Goal: Task Accomplishment & Management: Use online tool/utility

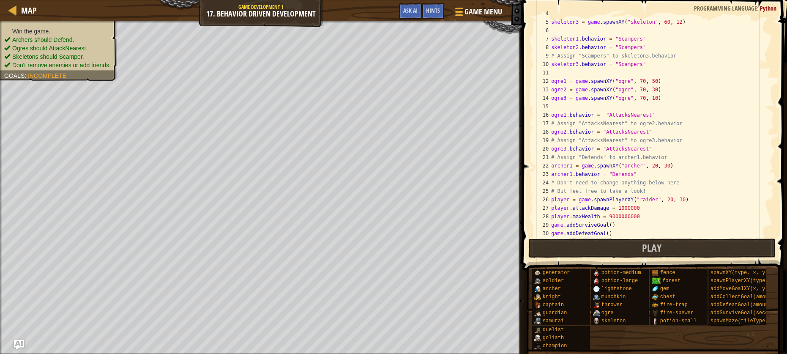
scroll to position [33, 0]
click at [656, 247] on span "Play" at bounding box center [651, 248] width 19 height 14
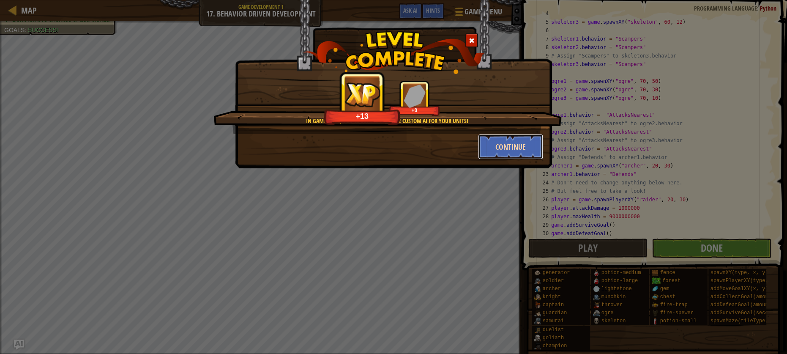
click at [530, 150] on button "Continue" at bounding box center [511, 146] width 66 height 25
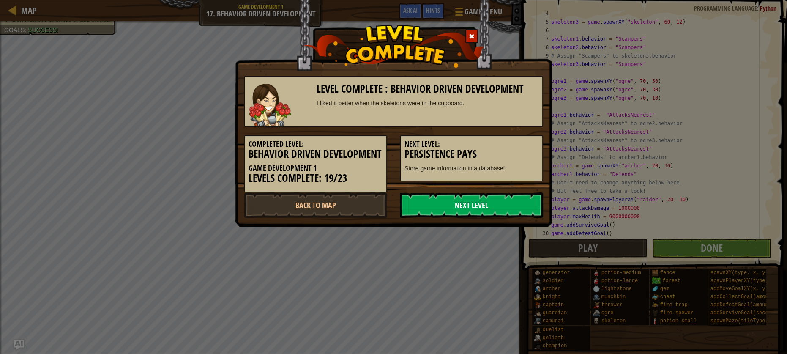
click at [498, 216] on link "Next Level" at bounding box center [471, 204] width 143 height 25
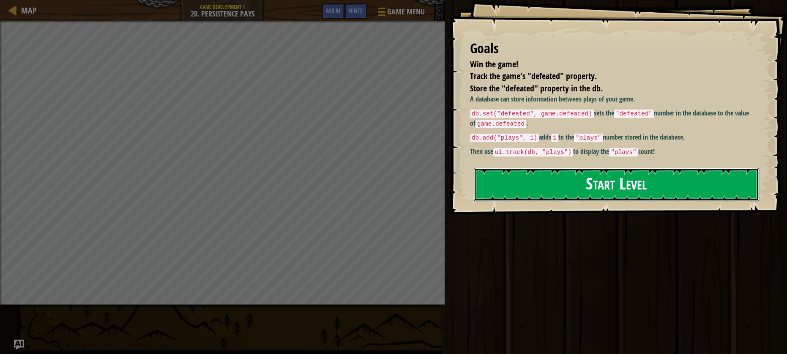
click at [556, 168] on button "Start Level" at bounding box center [616, 184] width 285 height 33
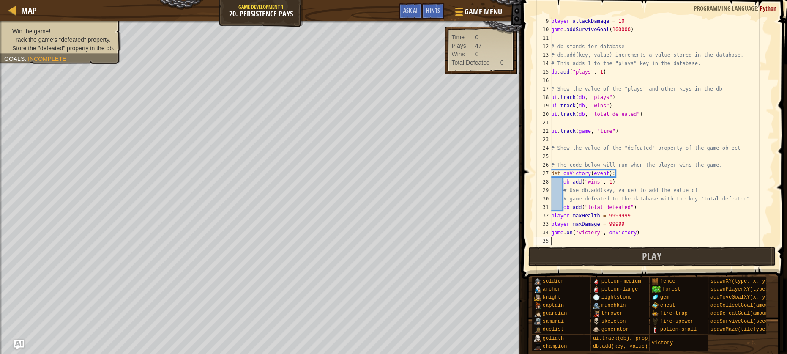
scroll to position [68, 0]
click at [568, 155] on div "player . attackDamage = 10 game . addSurviveGoal ( 100000 ) # db stands for dat…" at bounding box center [659, 139] width 219 height 245
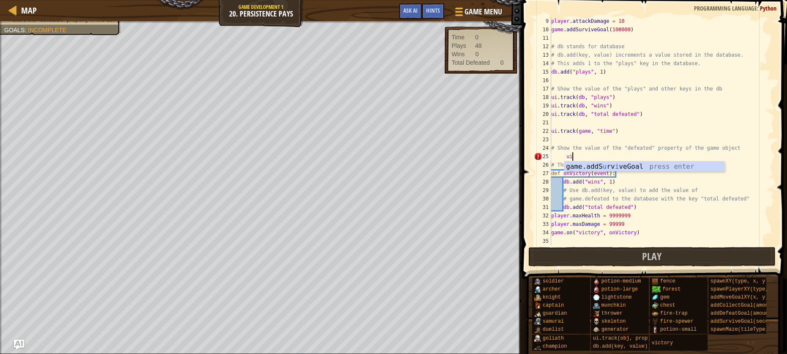
scroll to position [4, 2]
type textarea "u"
type textarea "# Show the value of the "defeated" property of the game object"
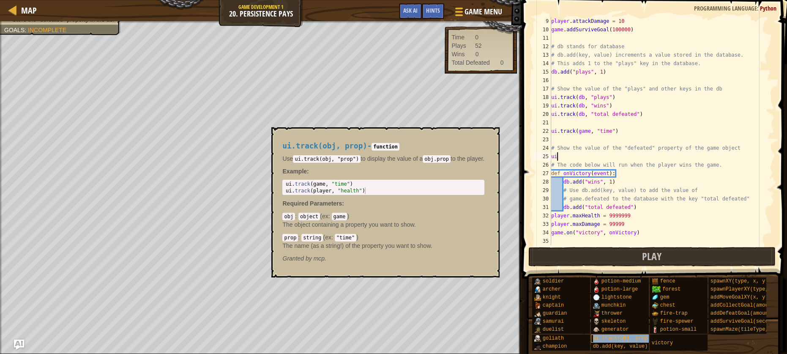
click at [620, 335] on span "ui.track(obj, prop)" at bounding box center [622, 338] width 58 height 6
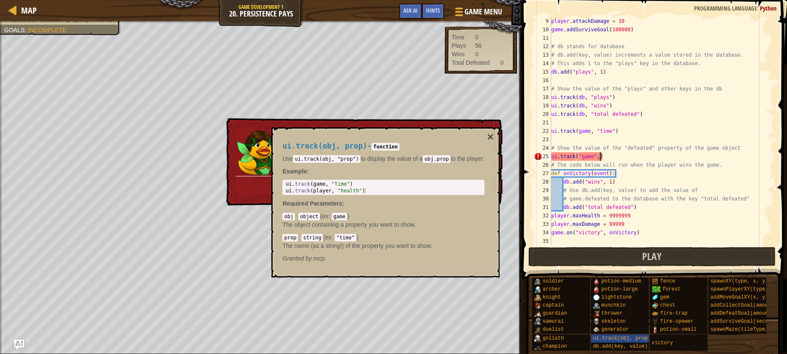
scroll to position [4, 4]
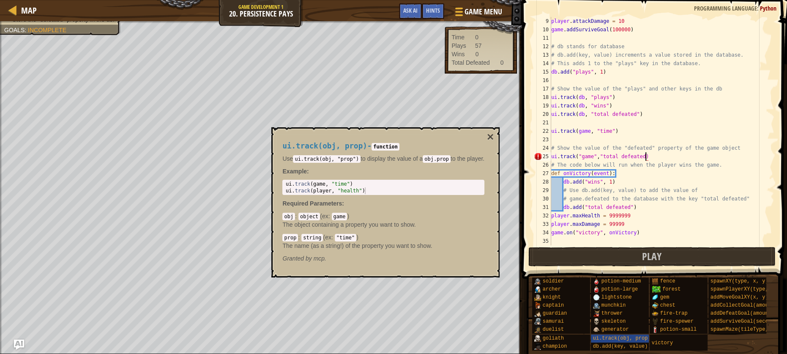
click at [667, 149] on div "player . attackDamage = 10 game . addSurviveGoal ( 100000 ) # db stands for dat…" at bounding box center [659, 139] width 219 height 245
click at [664, 154] on div "player . attackDamage = 10 game . addSurviveGoal ( 100000 ) # db stands for dat…" at bounding box center [659, 139] width 219 height 245
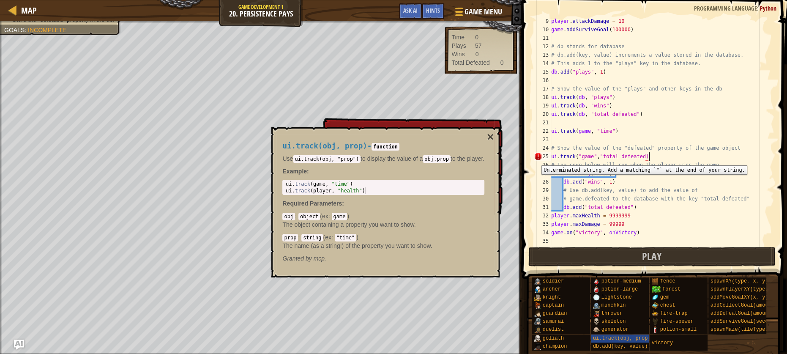
click at [536, 157] on div "25" at bounding box center [542, 156] width 17 height 8
click at [539, 156] on div "25" at bounding box center [542, 156] width 17 height 8
type textarea "game.on("victory", onVictory)"
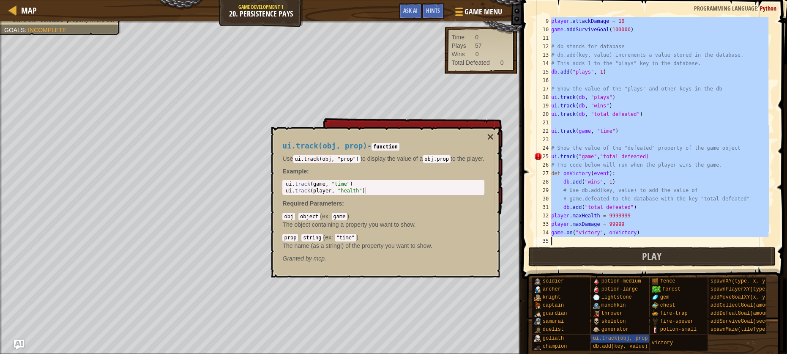
click at [539, 156] on div "25" at bounding box center [542, 156] width 17 height 8
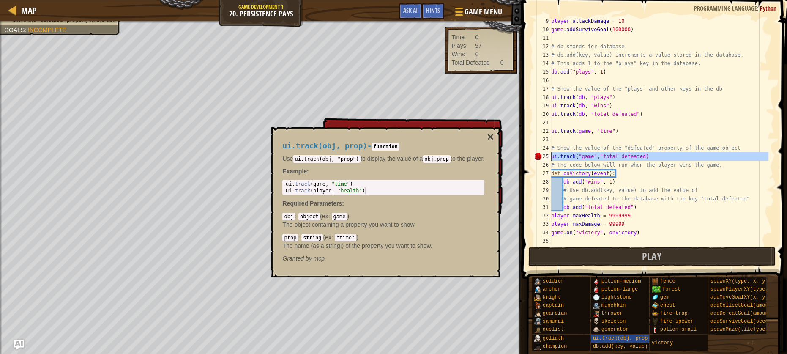
click at [539, 156] on div "25" at bounding box center [542, 156] width 17 height 8
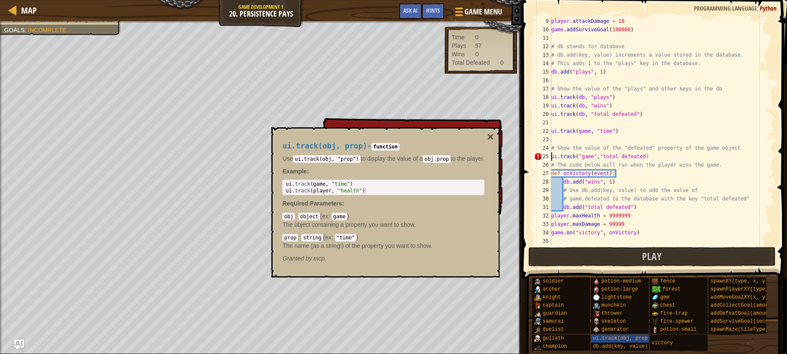
click at [539, 156] on div "25" at bounding box center [542, 156] width 17 height 8
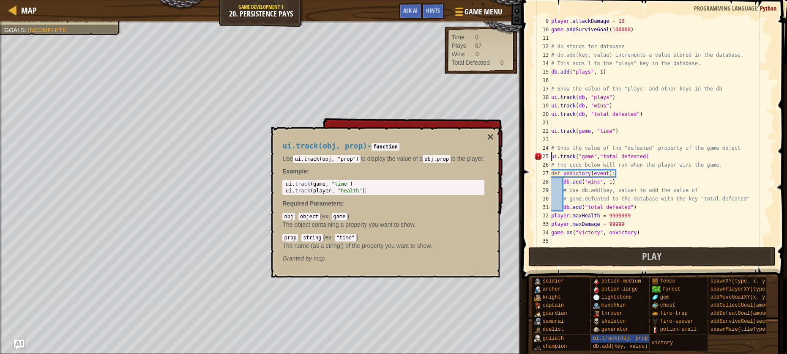
click at [539, 156] on div "25" at bounding box center [542, 156] width 17 height 8
click at [543, 156] on div "25" at bounding box center [542, 156] width 17 height 8
click at [545, 156] on div "25" at bounding box center [542, 156] width 17 height 8
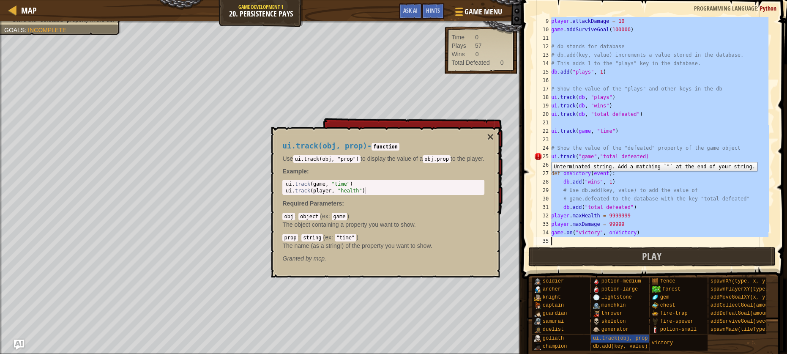
type textarea "game.on("victory", onVictory)"
click at [545, 156] on div "25" at bounding box center [542, 156] width 17 height 8
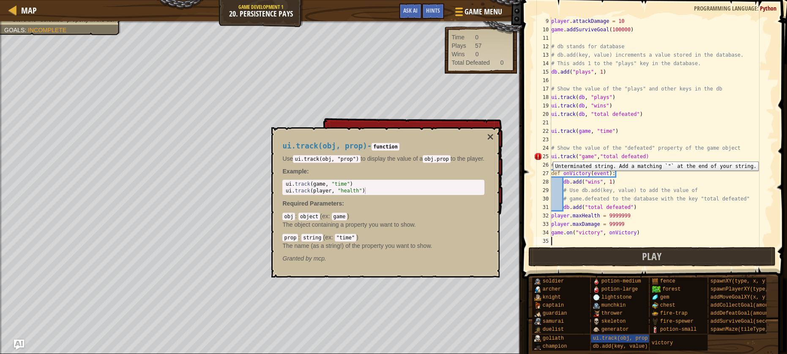
click at [547, 155] on div "25" at bounding box center [542, 156] width 17 height 8
click at [548, 155] on div "25" at bounding box center [542, 156] width 17 height 8
click at [549, 155] on div "25" at bounding box center [542, 156] width 17 height 8
click at [419, 6] on button "Ask AI" at bounding box center [410, 11] width 23 height 16
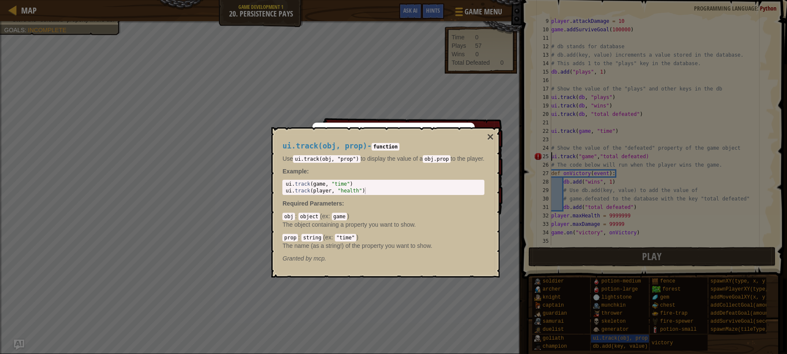
click at [500, 140] on div "ui.track(obj, prop) - function Use ui.track(obj, "prop") to display the value o…" at bounding box center [385, 202] width 228 height 150
click at [494, 138] on button "×" at bounding box center [490, 137] width 7 height 12
click at [494, 135] on button "×" at bounding box center [490, 137] width 7 height 12
click at [494, 132] on button "×" at bounding box center [490, 137] width 7 height 12
click at [490, 139] on div "ui.track(obj, prop) - function Use ui.track(obj, "prop") to display the value o…" at bounding box center [383, 202] width 214 height 137
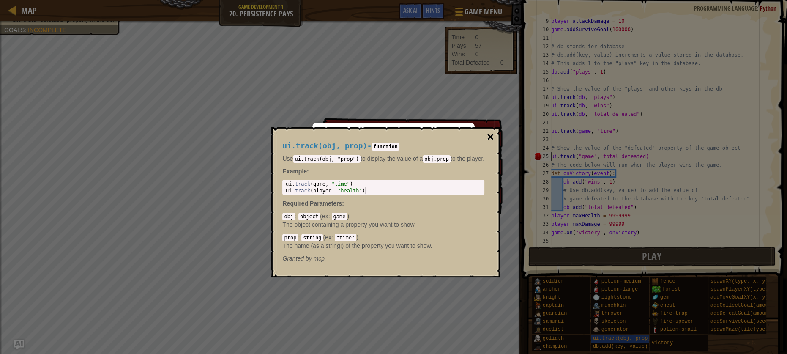
click at [494, 140] on button "×" at bounding box center [490, 137] width 7 height 12
click at [494, 138] on button "×" at bounding box center [490, 137] width 7 height 12
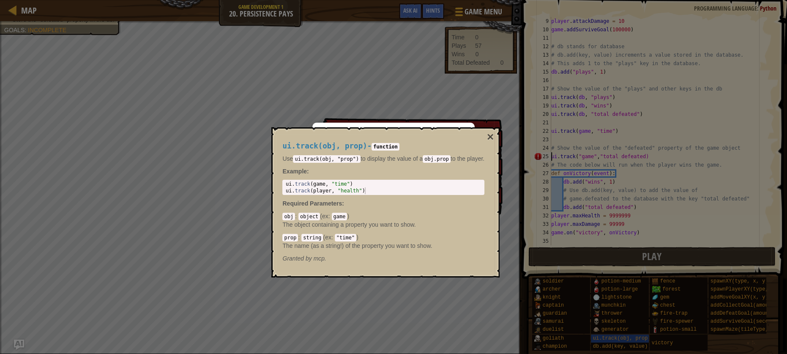
click at [416, 14] on div "AI Hint Need a hint? You can ask the AI for help. Ask the AI 5 AI Bot queries l…" at bounding box center [393, 177] width 787 height 354
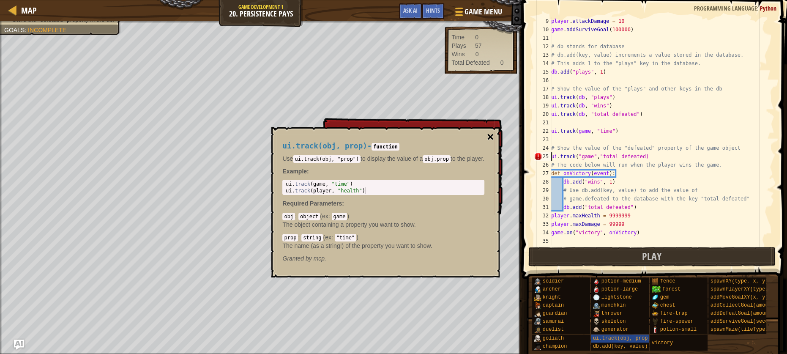
click at [494, 136] on button "×" at bounding box center [490, 137] width 7 height 12
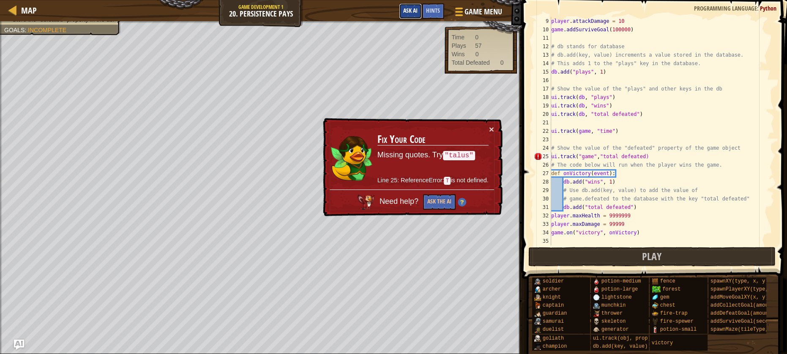
click at [406, 13] on span "Ask AI" at bounding box center [410, 10] width 14 height 8
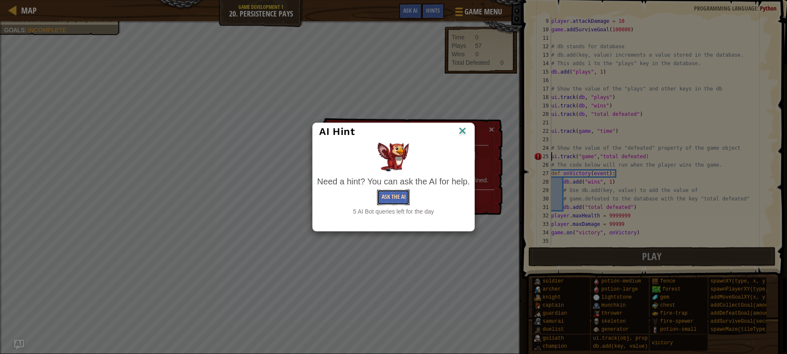
click at [400, 196] on button "Ask the AI" at bounding box center [393, 197] width 33 height 16
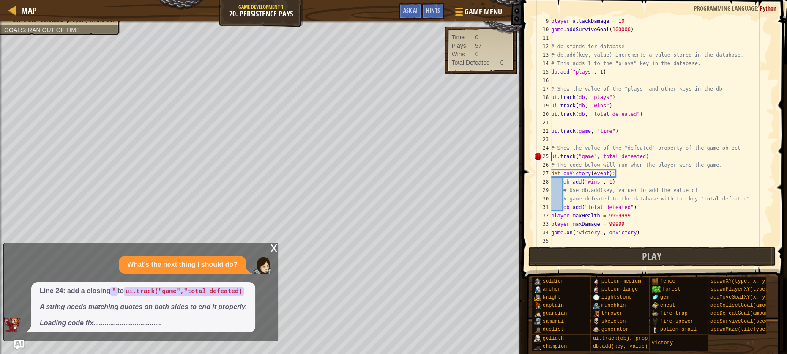
click at [647, 153] on div "player . attackDamage = 10 game . addSurviveGoal ( 100000 ) # db stands for dat…" at bounding box center [659, 139] width 219 height 245
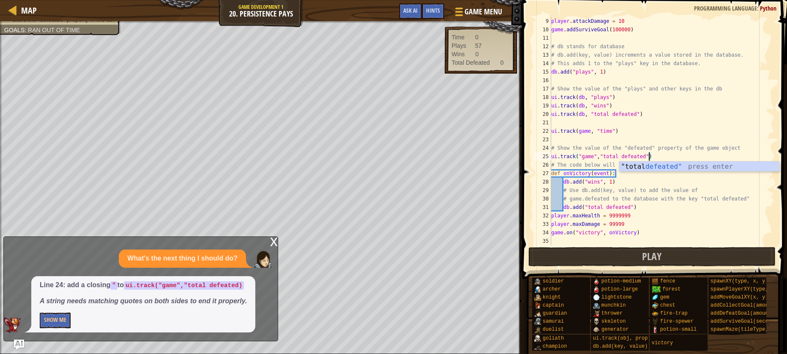
scroll to position [4, 8]
click at [637, 198] on div "player . attackDamage = 10 game . addSurviveGoal ( 100000 ) # db stands for dat…" at bounding box center [659, 139] width 219 height 245
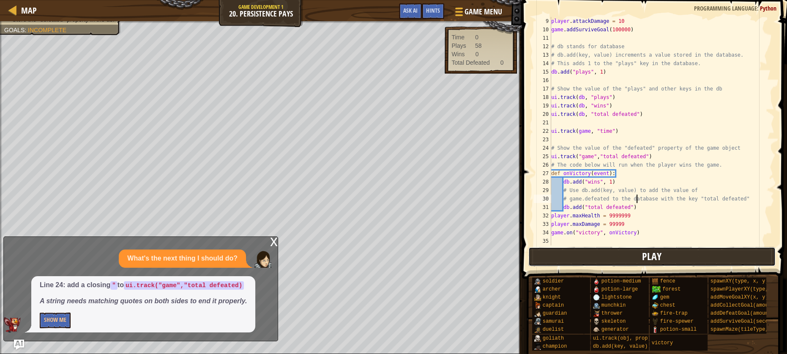
click at [619, 261] on button "Play" at bounding box center [651, 256] width 247 height 19
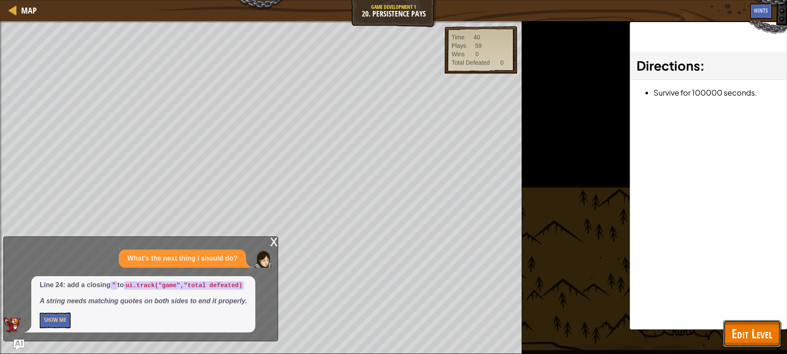
click at [747, 329] on span "Edit Level" at bounding box center [752, 333] width 41 height 17
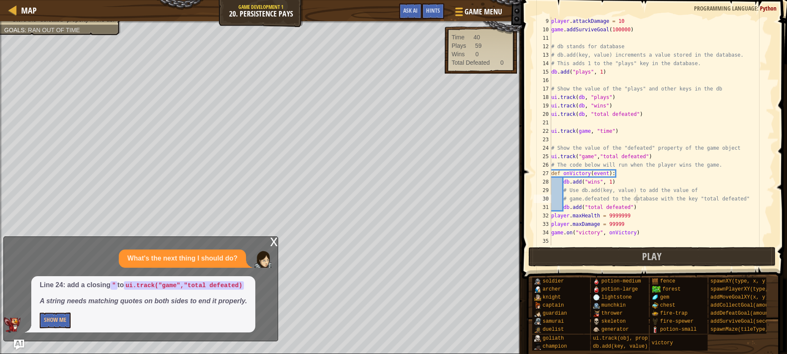
type textarea "player.maxDamage = 99999"
click at [652, 227] on div "player . attackDamage = 10 game . addSurviveGoal ( 100000 ) # db stands for dat…" at bounding box center [659, 139] width 219 height 245
click at [687, 241] on div "player . attackDamage = 10 game . addSurviveGoal ( 100000 ) # db stands for dat…" at bounding box center [659, 139] width 219 height 245
click at [672, 260] on button "Play" at bounding box center [651, 256] width 247 height 19
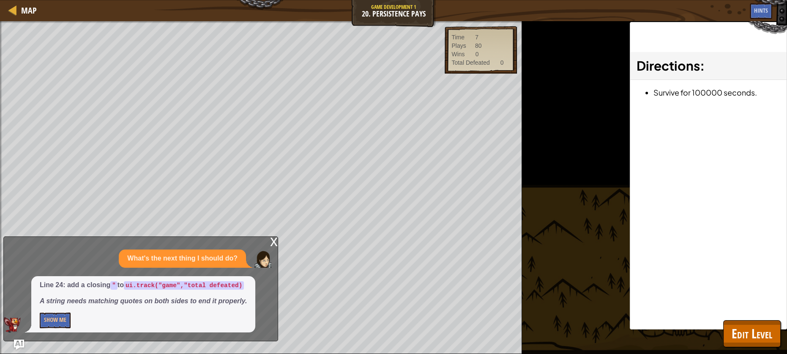
click at [274, 245] on div "x" at bounding box center [274, 241] width 8 height 8
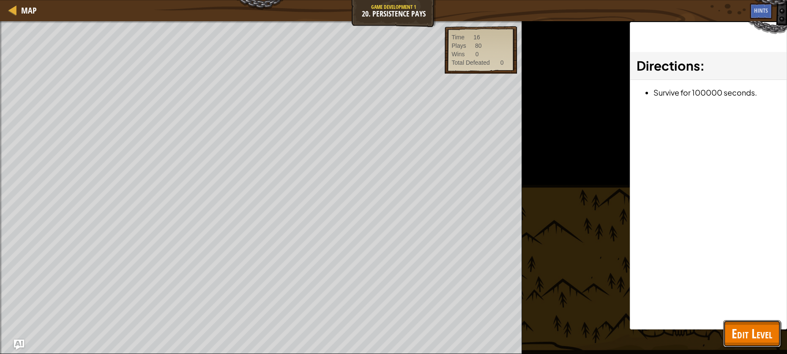
click at [746, 327] on span "Edit Level" at bounding box center [752, 333] width 41 height 17
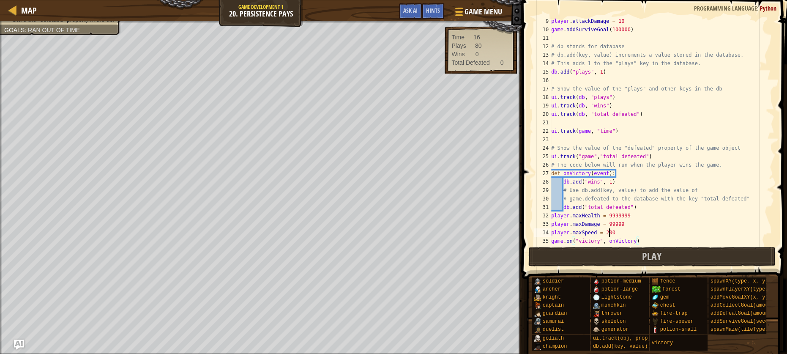
click at [608, 232] on div "player . attackDamage = 10 game . addSurviveGoal ( 100000 ) # db stands for dat…" at bounding box center [659, 139] width 219 height 245
type textarea "player.maxSpeed = 100"
click at [618, 255] on button "Play" at bounding box center [651, 256] width 247 height 19
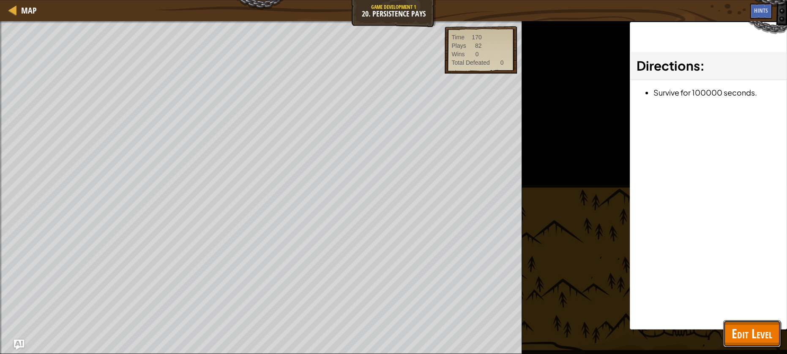
click at [763, 336] on span "Edit Level" at bounding box center [752, 333] width 41 height 17
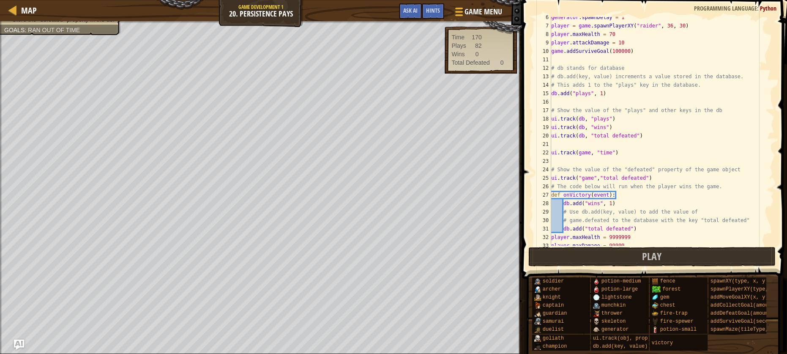
scroll to position [46, 0]
click at [568, 148] on div "generator . spawnDelay = 1 player = game . spawnPlayerXY ( "raider" , 36 , 30 )…" at bounding box center [659, 135] width 219 height 245
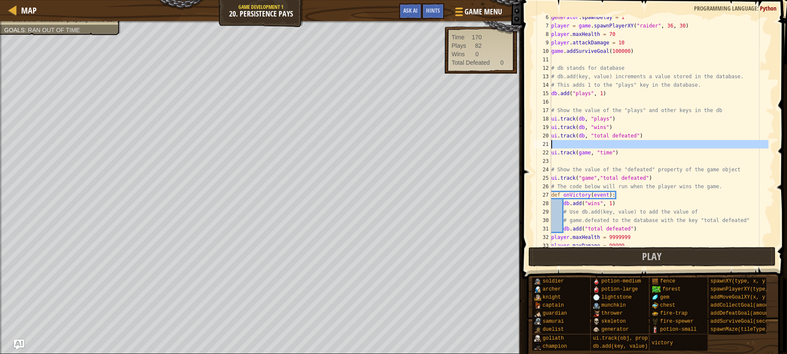
scroll to position [4, 0]
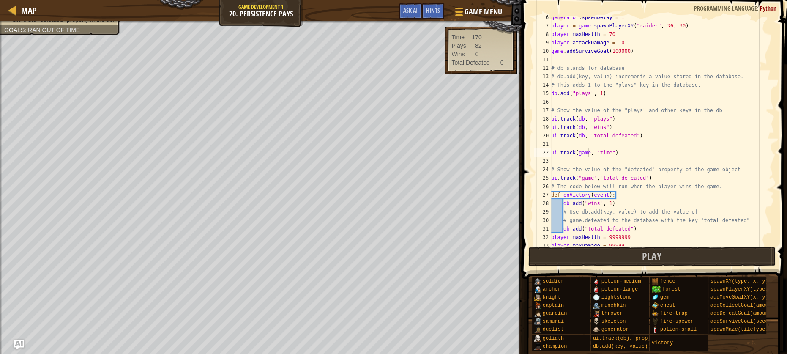
click at [586, 153] on div "generator . spawnDelay = 1 player = game . spawnPlayerXY ( "raider" , 36 , 30 )…" at bounding box center [659, 135] width 219 height 245
type textarea "ui.track(game, "time")"
click at [586, 153] on div "generator . spawnDelay = 1 player = game . spawnPlayerXY ( "raider" , 36 , 30 )…" at bounding box center [659, 135] width 219 height 245
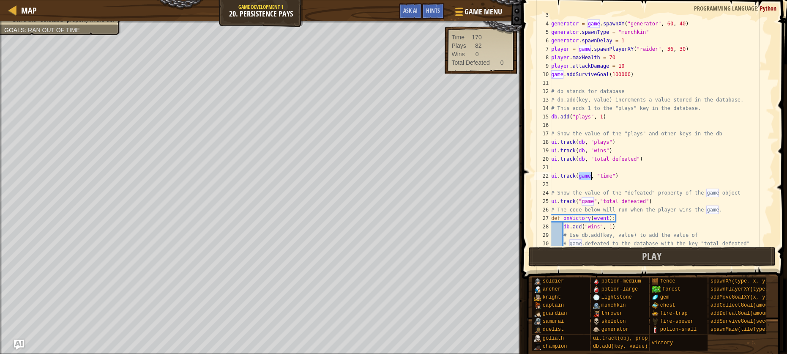
scroll to position [23, 0]
click at [586, 186] on div "generator = game . spawnXY ( "generator" , 60 , 40 ) generator . spawnType = "m…" at bounding box center [659, 133] width 219 height 245
click at [585, 186] on div "generator = game . spawnXY ( "generator" , 60 , 40 ) generator . spawnType = "m…" at bounding box center [659, 133] width 219 height 245
click at [580, 180] on div "generator = game . spawnXY ( "generator" , 60 , 40 ) generator . spawnType = "m…" at bounding box center [659, 133] width 219 height 245
click at [592, 216] on div "generator = game . spawnXY ( "generator" , 60 , 40 ) generator . spawnType = "m…" at bounding box center [659, 133] width 219 height 245
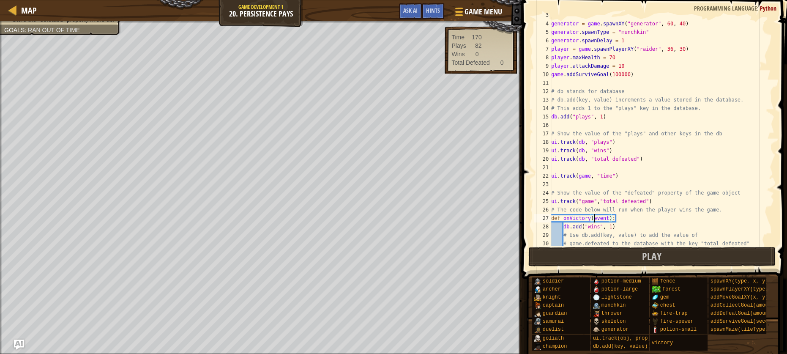
click at [593, 207] on div "generator = game . spawnXY ( "generator" , 60 , 40 ) generator . spawnType = "m…" at bounding box center [659, 133] width 219 height 245
click at [592, 202] on div "generator = game . spawnXY ( "generator" , 60 , 40 ) generator . spawnType = "m…" at bounding box center [659, 133] width 219 height 245
click at [591, 200] on div "generator = game . spawnXY ( "generator" , 60 , 40 ) generator . spawnType = "m…" at bounding box center [659, 133] width 219 height 245
click at [565, 175] on div "generator = game . spawnXY ( "generator" , 60 , 40 ) generator . spawnType = "m…" at bounding box center [659, 133] width 219 height 245
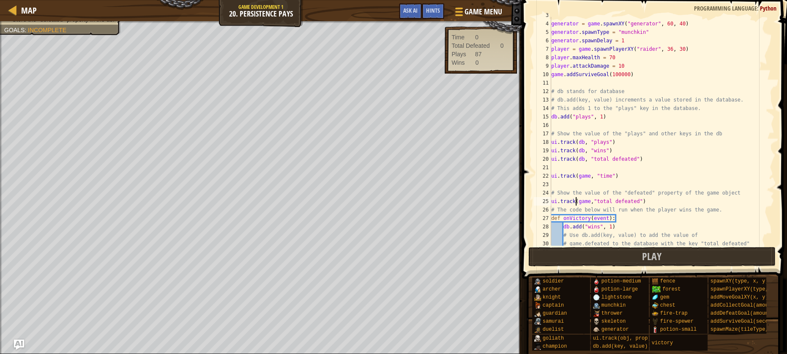
click at [575, 197] on div "generator = game . spawnXY ( "generator" , 60 , 40 ) generator . spawnType = "m…" at bounding box center [659, 133] width 219 height 245
click at [573, 203] on div "generator = game . spawnXY ( "generator" , 60 , 40 ) generator . spawnType = "m…" at bounding box center [659, 133] width 219 height 245
click at [593, 253] on button "Play" at bounding box center [651, 256] width 247 height 19
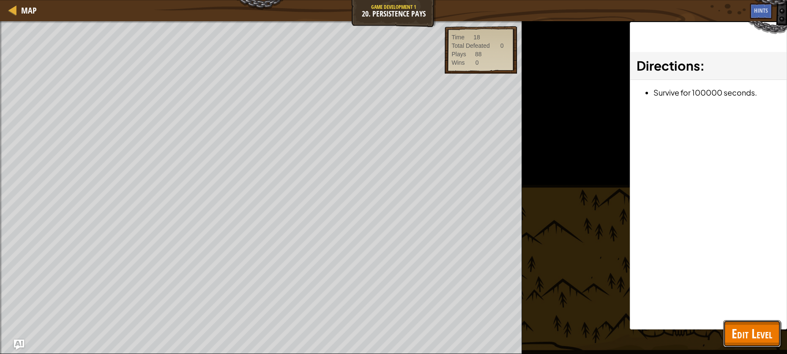
click at [741, 340] on span "Edit Level" at bounding box center [752, 333] width 41 height 17
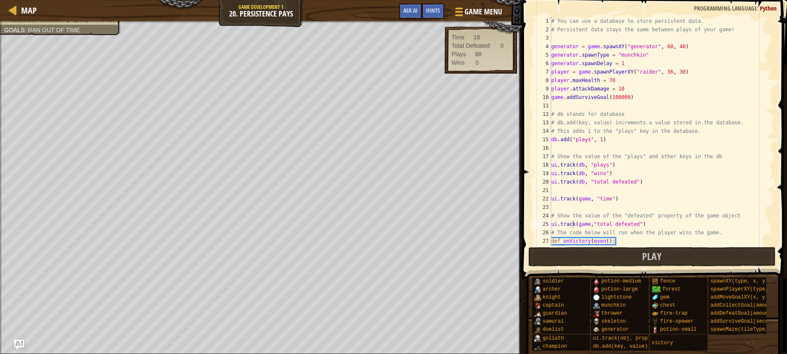
scroll to position [76, 0]
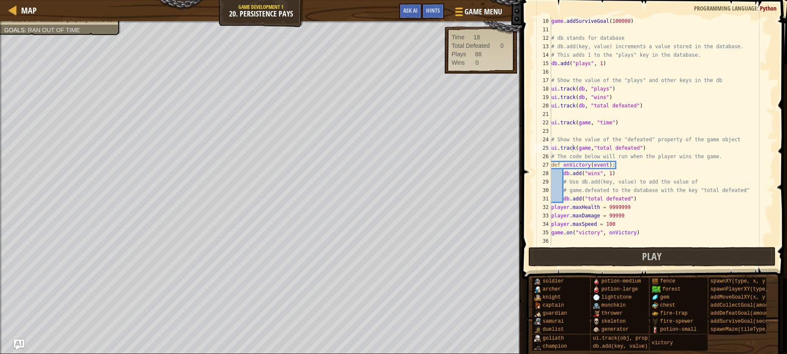
type textarea "# The code below will run when the player wins the game."
click at [660, 159] on div "game . addSurviveGoal ( 100000 ) # db stands for database # db.add(key, value) …" at bounding box center [659, 139] width 219 height 245
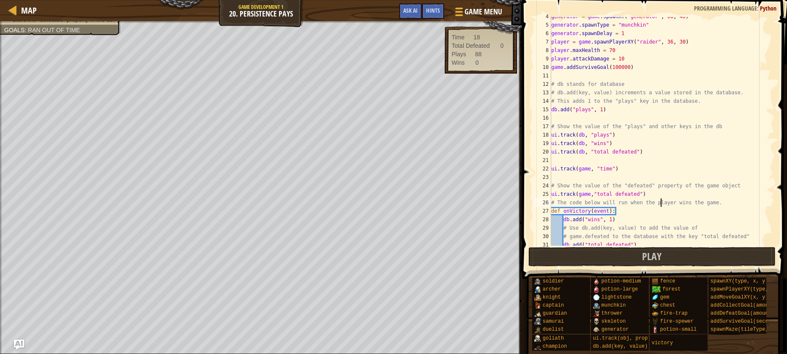
scroll to position [7, 0]
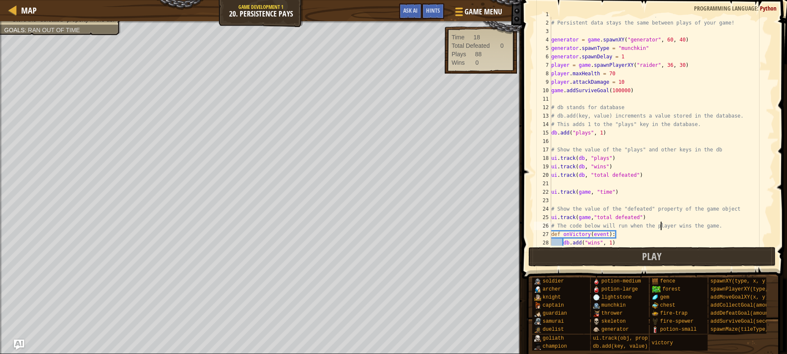
click at [623, 96] on div "# You can use a database to store persistent data. # Persistent data stays the …" at bounding box center [659, 132] width 219 height 245
click at [624, 89] on div "# You can use a database to store persistent data. # Persistent data stays the …" at bounding box center [659, 132] width 219 height 245
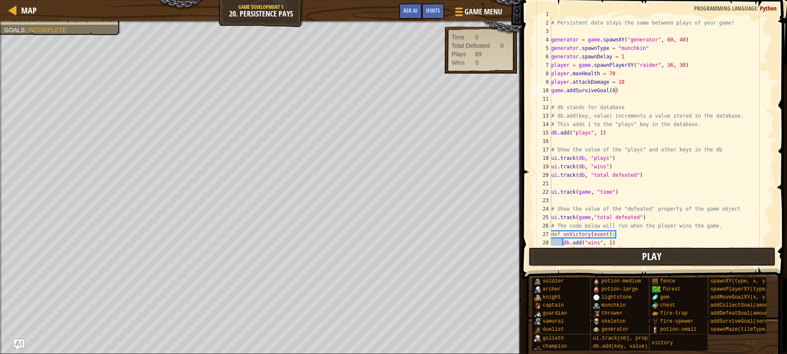
click at [689, 249] on button "Play" at bounding box center [651, 256] width 247 height 19
click at [593, 217] on div "# You can use a database to store persistent data. # Persistent data stays the …" at bounding box center [659, 132] width 219 height 245
click at [612, 216] on div "# You can use a database to store persistent data. # Persistent data stays the …" at bounding box center [659, 132] width 219 height 245
click at [606, 218] on div "# You can use a database to store persistent data. # Persistent data stays the …" at bounding box center [659, 132] width 219 height 245
click at [607, 218] on div "# You can use a database to store persistent data. # Persistent data stays the …" at bounding box center [659, 132] width 219 height 245
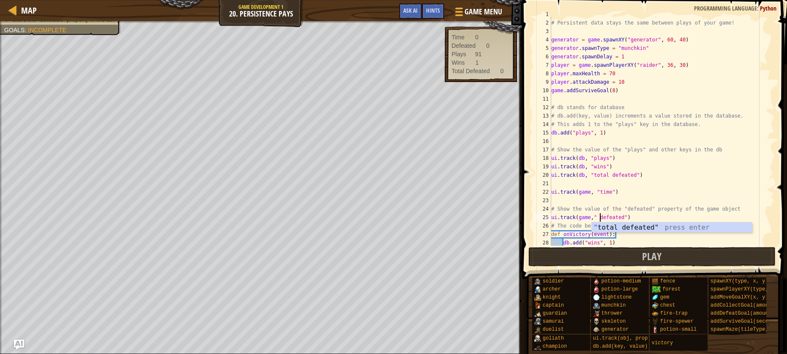
type textarea "ui.track(game,"defeated")"
click at [641, 203] on div "# You can use a database to store persistent data. # Persistent data stays the …" at bounding box center [659, 132] width 219 height 245
click at [607, 260] on button "Play" at bounding box center [651, 256] width 247 height 19
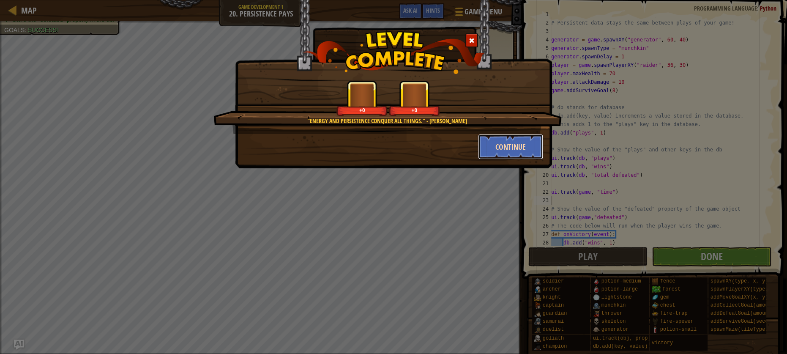
click at [525, 146] on button "Continue" at bounding box center [511, 146] width 66 height 25
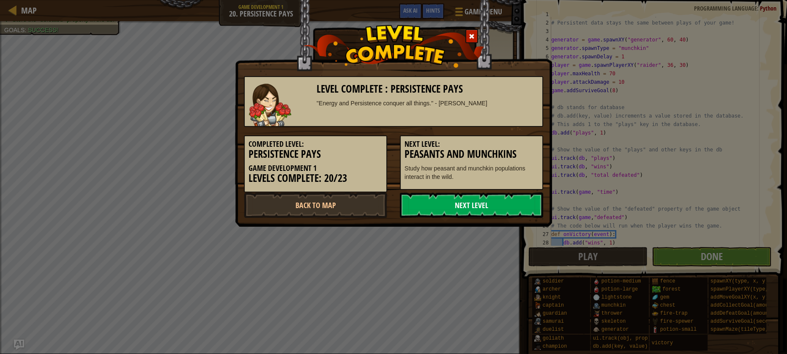
drag, startPoint x: 499, startPoint y: 226, endPoint x: 502, endPoint y: 211, distance: 14.7
click at [500, 226] on div "Level Complete : Persistence Pays "Energy and Persistence conquer all things." …" at bounding box center [393, 113] width 317 height 227
click at [501, 194] on link "Next Level" at bounding box center [471, 204] width 143 height 25
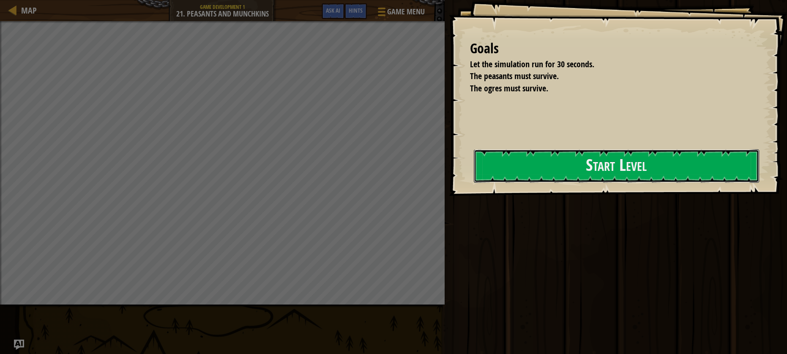
click at [496, 183] on button "Start Level" at bounding box center [616, 165] width 285 height 33
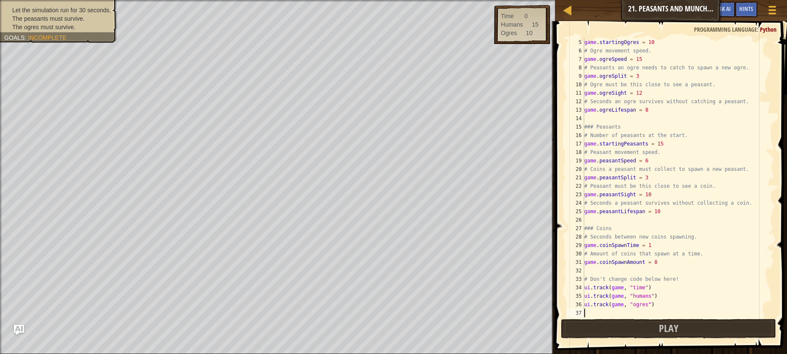
scroll to position [34, 0]
click at [690, 331] on button "Play" at bounding box center [668, 328] width 215 height 19
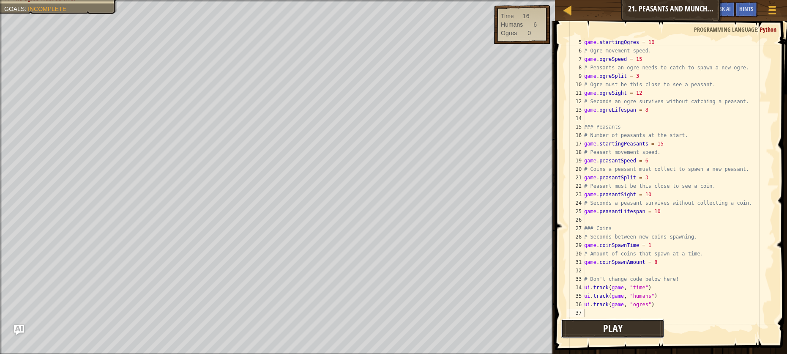
click at [617, 337] on button "Play" at bounding box center [613, 328] width 104 height 19
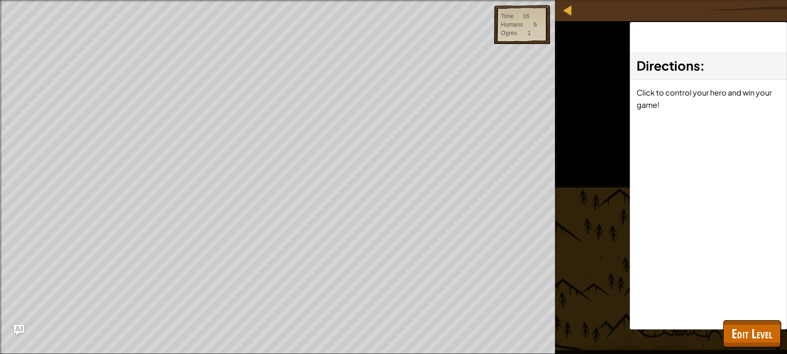
click at [0, 0] on div "23" at bounding box center [0, 0] width 0 height 0
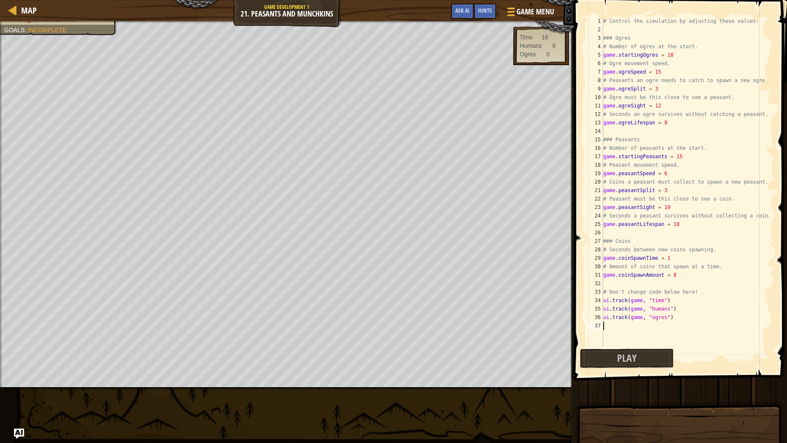
click at [651, 111] on div "# Control the simulation by adjusting these values: ### Ogres # Number of ogres…" at bounding box center [688, 190] width 173 height 347
click at [657, 88] on div "# Control the simulation by adjusting these values: ### Ogres # Number of ogres…" at bounding box center [688, 190] width 173 height 347
type textarea "game.ogreSplit = 3"
click at [657, 88] on div "# Control the simulation by adjusting these values: ### Ogres # Number of ogres…" at bounding box center [688, 190] width 173 height 347
click at [642, 233] on div "# Control the simulation by adjusting these values: ### Ogres # Number of ogres…" at bounding box center [688, 190] width 173 height 347
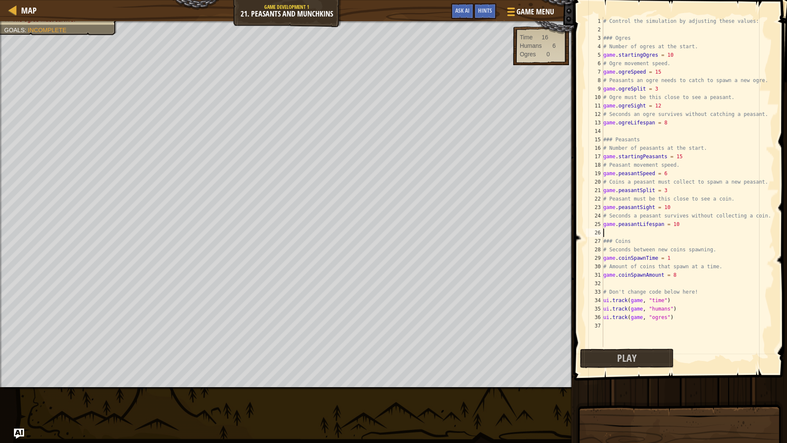
click at [638, 256] on div "# Control the simulation by adjusting these values: ### Ogres # Number of ogres…" at bounding box center [688, 190] width 173 height 347
type textarea "game.coinSpawnTime = 1"
click at [639, 285] on div "# Control the simulation by adjusting these values: ### Ogres # Number of ogres…" at bounding box center [688, 190] width 173 height 347
click at [634, 306] on div "# Control the simulation by adjusting these values: ### Ogres # Number of ogres…" at bounding box center [688, 190] width 173 height 347
click at [650, 126] on div "# Control the simulation by adjusting these values: ### Ogres # Number of ogres…" at bounding box center [688, 190] width 173 height 347
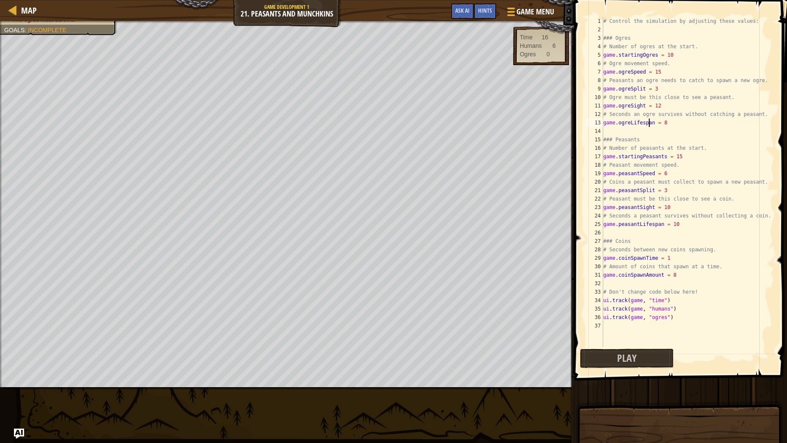
click at [642, 85] on div "# Control the simulation by adjusting these values: ### Ogres # Number of ogres…" at bounding box center [688, 190] width 173 height 347
click at [642, 77] on div "# Control the simulation by adjusting these values: ### Ogres # Number of ogres…" at bounding box center [688, 190] width 173 height 347
click at [581, 353] on button "Play" at bounding box center [627, 357] width 94 height 19
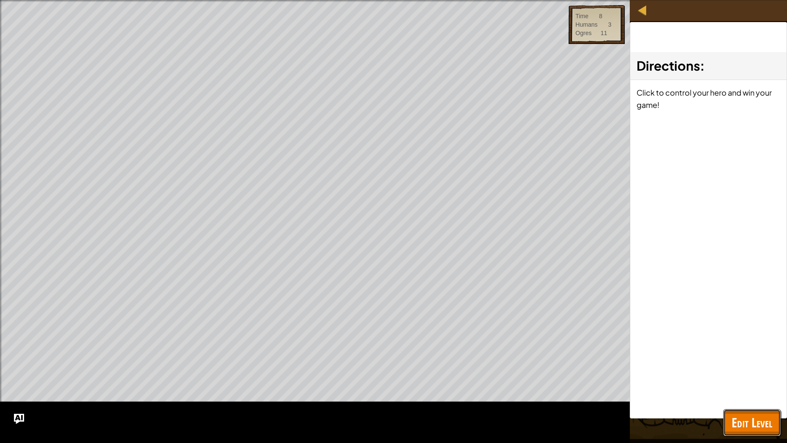
click at [756, 353] on span "Edit Level" at bounding box center [752, 421] width 41 height 17
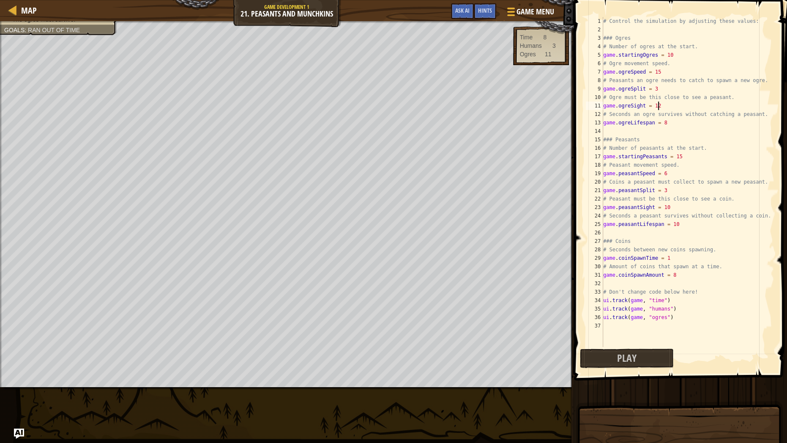
click at [659, 104] on div "# Control the simulation by adjusting these values: ### Ogres # Number of ogres…" at bounding box center [688, 190] width 173 height 347
click at [661, 107] on div "# Control the simulation by adjusting these values: ### Ogres # Number of ogres…" at bounding box center [688, 190] width 173 height 347
click at [658, 106] on div "# Control the simulation by adjusting these values: ### Ogres # Number of ogres…" at bounding box center [688, 190] width 173 height 347
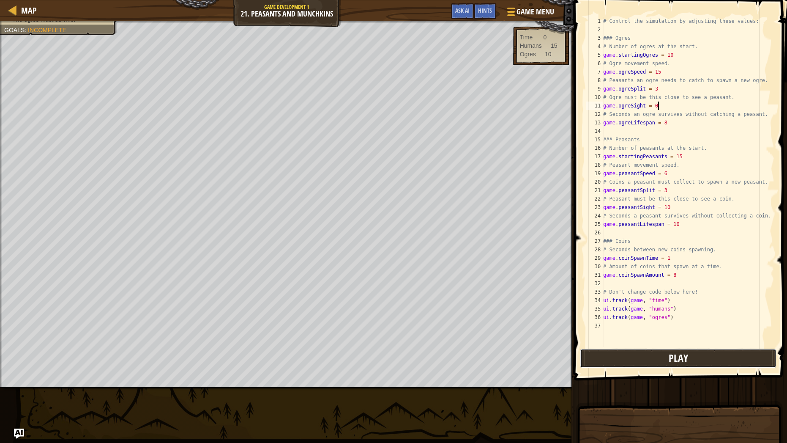
click at [672, 353] on button "Play" at bounding box center [678, 357] width 197 height 19
click at [668, 206] on div "# Control the simulation by adjusting these values: ### Ogres # Number of ogres…" at bounding box center [688, 190] width 173 height 347
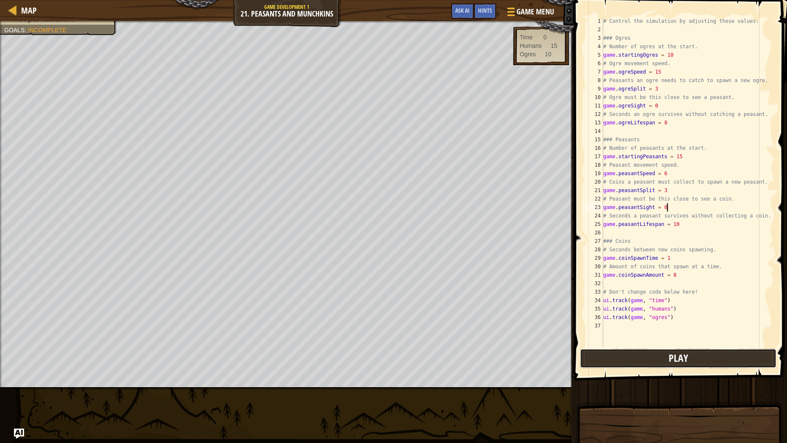
click at [643, 353] on button "Play" at bounding box center [678, 357] width 197 height 19
click at [646, 63] on div "# Control the simulation by adjusting these values: ### Ogres # Number of ogres…" at bounding box center [688, 190] width 173 height 347
click at [646, 49] on div "# Control the simulation by adjusting these values: ### Ogres # Number of ogres…" at bounding box center [688, 190] width 173 height 347
click at [646, 50] on div "# Control the simulation by adjusting these values: ### Ogres # Number of ogres…" at bounding box center [688, 190] width 173 height 347
drag, startPoint x: 641, startPoint y: 79, endPoint x: 2, endPoint y: 106, distance: 639.7
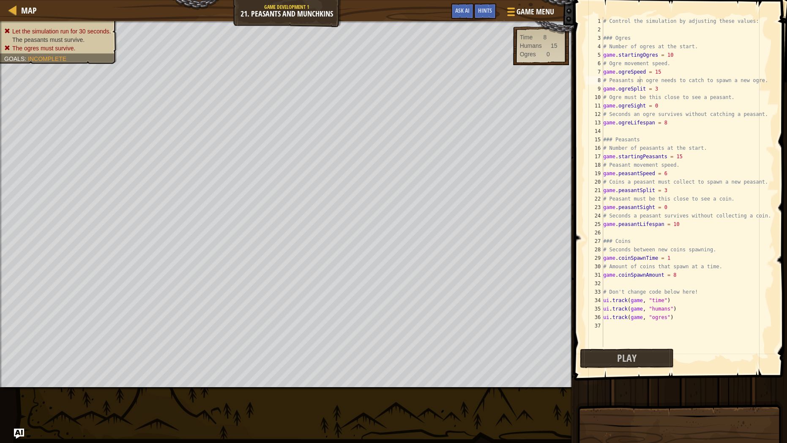
click at [24, 53] on div "Let the simulation run for 30 seconds. The peasants must survive. The ogres mus…" at bounding box center [53, 40] width 127 height 48
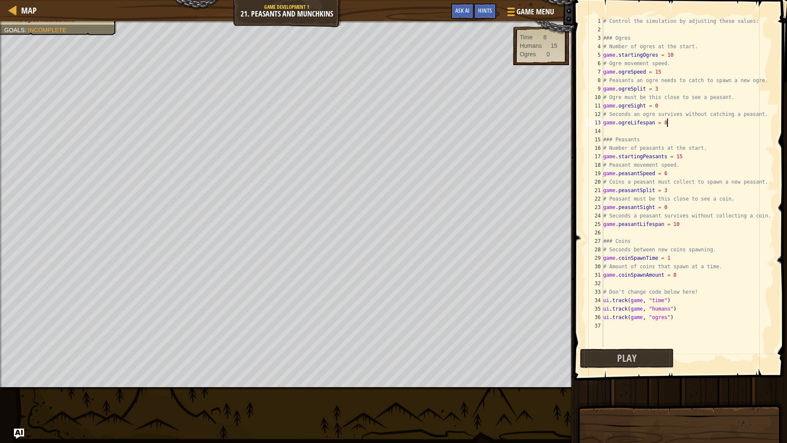
scroll to position [4, 0]
click at [664, 123] on div "# Control the simulation by adjusting these values: ### Ogres # Number of ogres…" at bounding box center [688, 190] width 173 height 347
click at [663, 123] on div "# Control the simulation by adjusting these values: ### Ogres # Number of ogres…" at bounding box center [688, 190] width 173 height 347
click at [667, 107] on div "# Control the simulation by adjusting these values: ### Ogres # Number of ogres…" at bounding box center [688, 190] width 173 height 347
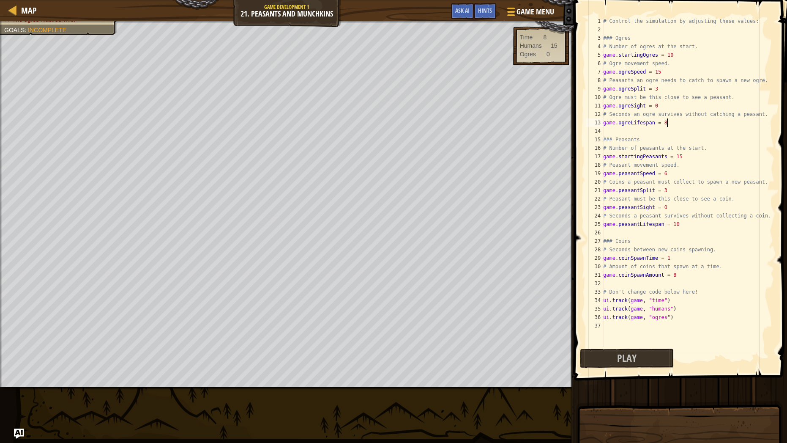
click at [667, 126] on div "# Control the simulation by adjusting these values: ### Ogres # Number of ogres…" at bounding box center [688, 190] width 173 height 347
click at [674, 225] on div "# Control the simulation by adjusting these values: ### Ogres # Number of ogres…" at bounding box center [688, 190] width 173 height 347
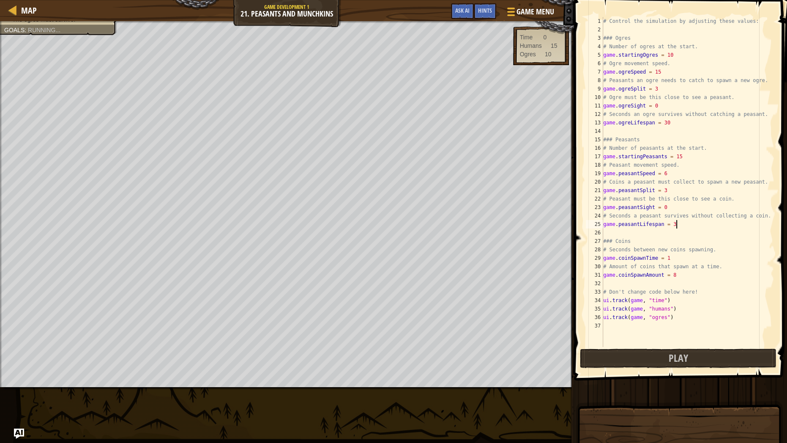
scroll to position [4, 6]
click at [647, 353] on span at bounding box center [681, 177] width 220 height 405
click at [650, 353] on button "Play" at bounding box center [678, 357] width 197 height 19
click at [637, 352] on button "Play" at bounding box center [627, 357] width 94 height 19
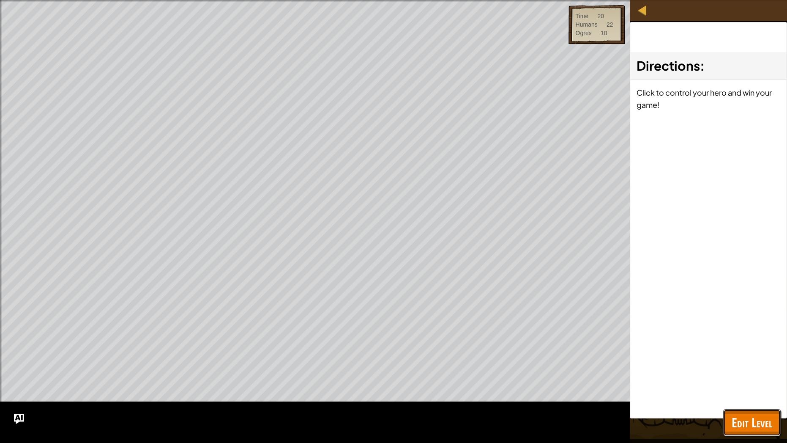
click at [740, 353] on span "Edit Level" at bounding box center [752, 421] width 41 height 17
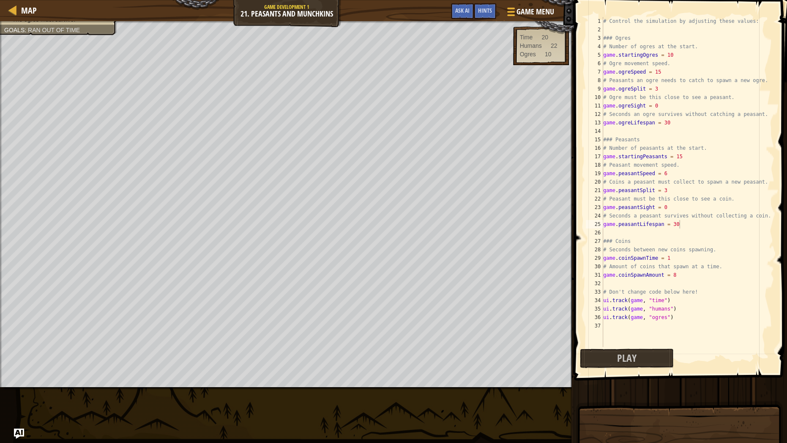
click at [36, 32] on div "Goals : Ran out of time" at bounding box center [42, 30] width 76 height 8
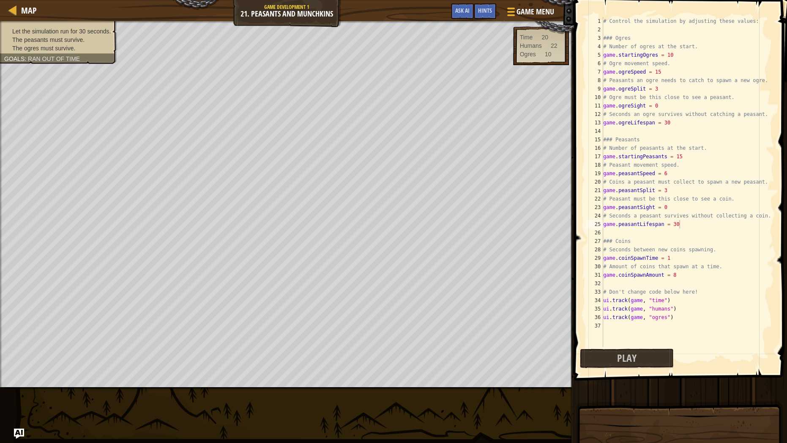
drag, startPoint x: 45, startPoint y: 44, endPoint x: 59, endPoint y: 47, distance: 14.7
click at [59, 47] on span "The ogres must survive." at bounding box center [43, 48] width 63 height 7
drag, startPoint x: 74, startPoint y: 32, endPoint x: 56, endPoint y: 29, distance: 18.5
click at [56, 29] on span "Let the simulation run for 30 seconds." at bounding box center [61, 31] width 98 height 7
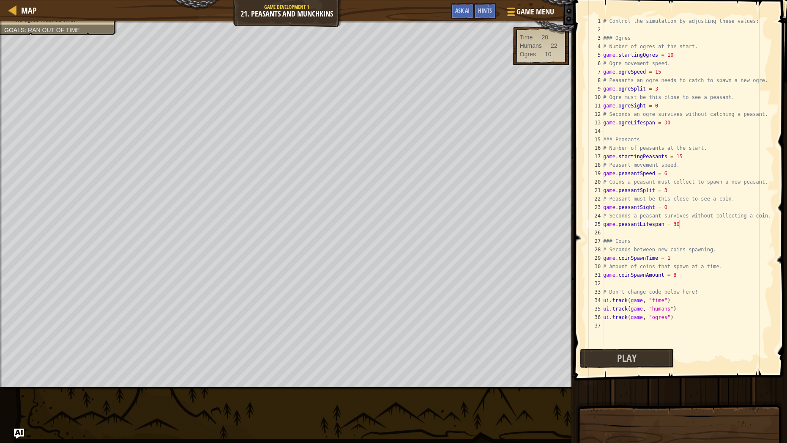
click at [687, 226] on div "# Control the simulation by adjusting these values: ### Ogres # Number of ogres…" at bounding box center [688, 190] width 173 height 347
click at [678, 122] on div "# Control the simulation by adjusting these values: ### Ogres # Number of ogres…" at bounding box center [688, 190] width 173 height 347
click at [672, 105] on div "# Control the simulation by adjusting these values: ### Ogres # Number of ogres…" at bounding box center [688, 190] width 173 height 347
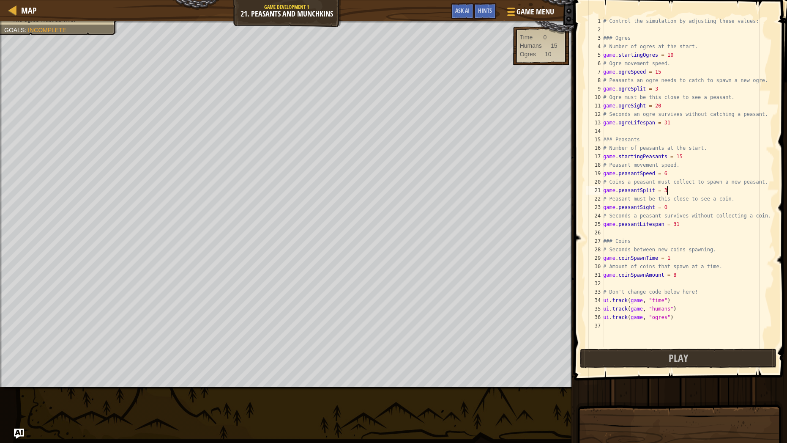
click at [686, 190] on div "# Control the simulation by adjusting these values: ### Ogres # Number of ogres…" at bounding box center [688, 190] width 173 height 347
type textarea "game.peasantSplit = 1"
click at [659, 332] on div "# Control the simulation by adjusting these values: ### Ogres # Number of ogres…" at bounding box center [688, 190] width 173 height 347
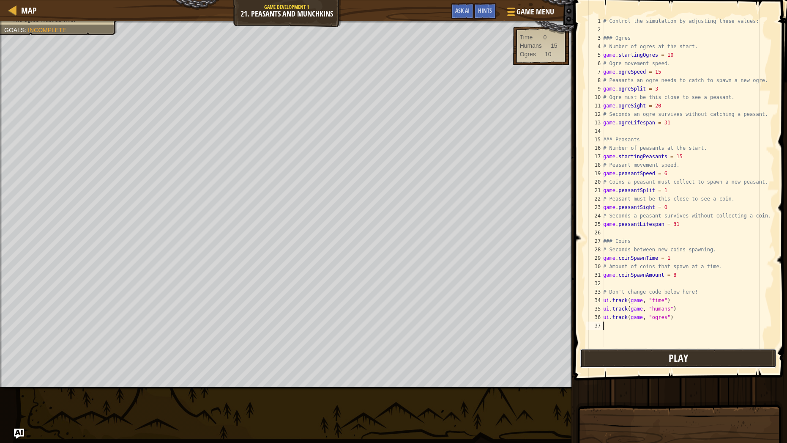
click at [659, 353] on button "Play" at bounding box center [678, 357] width 197 height 19
click at [667, 214] on div "# Control the simulation by adjusting these values: ### Ogres # Number of ogres…" at bounding box center [688, 190] width 173 height 347
click at [667, 209] on div "# Control the simulation by adjusting these values: ### Ogres # Number of ogres…" at bounding box center [688, 190] width 173 height 347
click at [675, 353] on span "Play" at bounding box center [677, 358] width 19 height 14
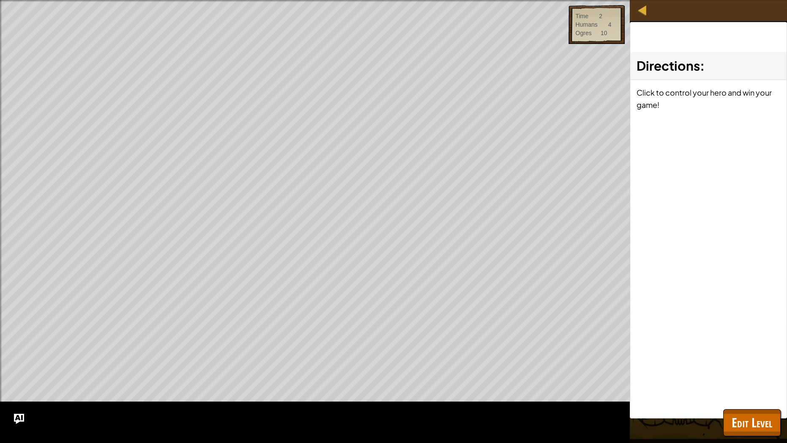
click at [756, 353] on div "Let the simulation run for 30 seconds. The peasants must survive. The ogres mus…" at bounding box center [393, 221] width 787 height 443
click at [754, 353] on button "Edit Level" at bounding box center [751, 422] width 57 height 27
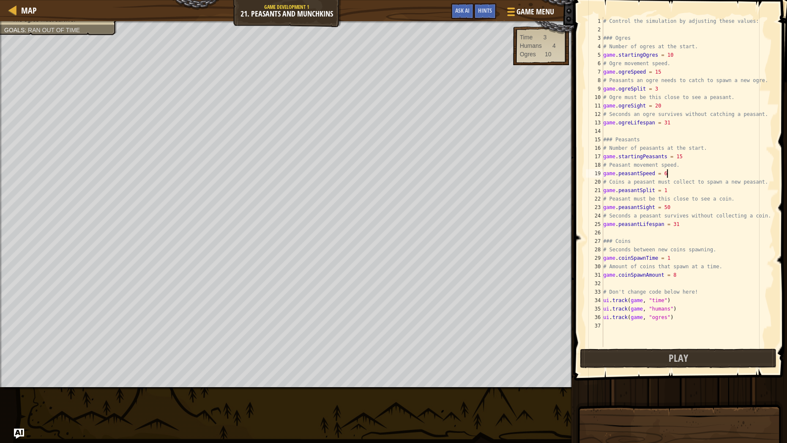
click at [668, 177] on div "# Control the simulation by adjusting these values: ### Ogres # Number of ogres…" at bounding box center [688, 190] width 173 height 347
type textarea "game.peasantSpeed = 20"
click at [666, 350] on button "Play" at bounding box center [678, 357] width 197 height 19
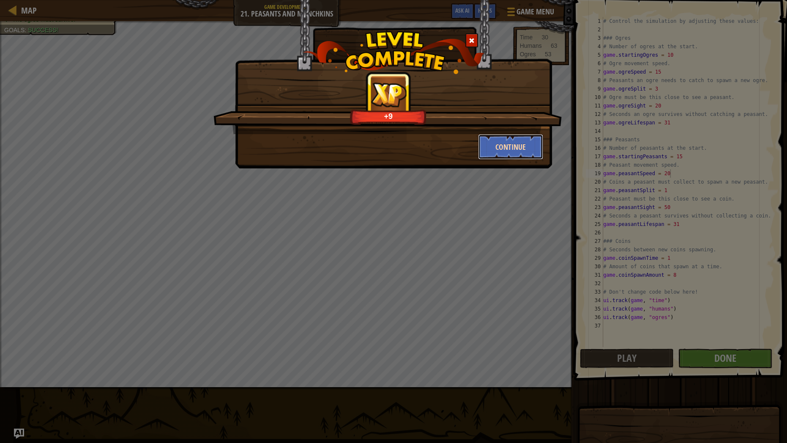
click at [491, 145] on button "Continue" at bounding box center [511, 146] width 66 height 25
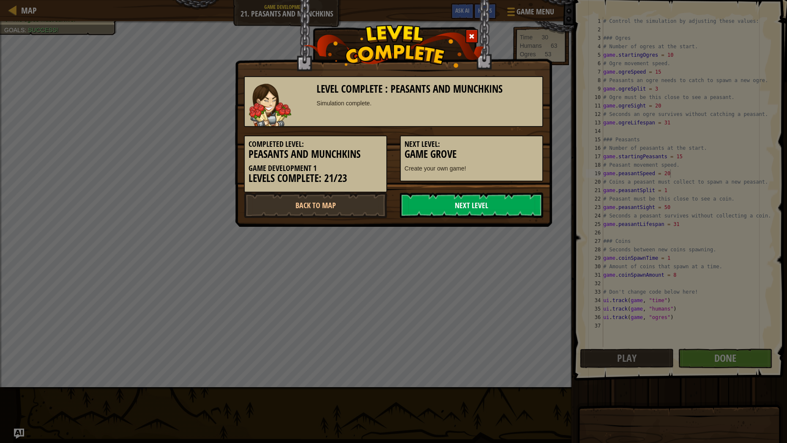
click at [503, 202] on link "Next Level" at bounding box center [471, 204] width 143 height 25
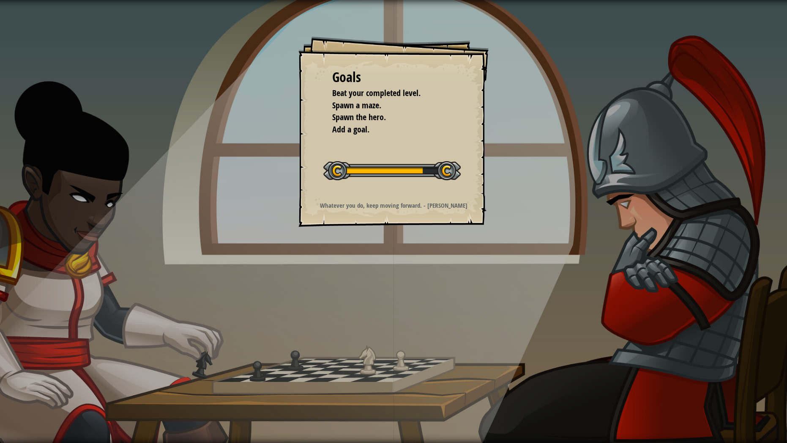
click at [503, 202] on div "Goals Beat your completed level. Spawn a maze. Spawn the hero. Add a goal. Star…" at bounding box center [393, 221] width 787 height 443
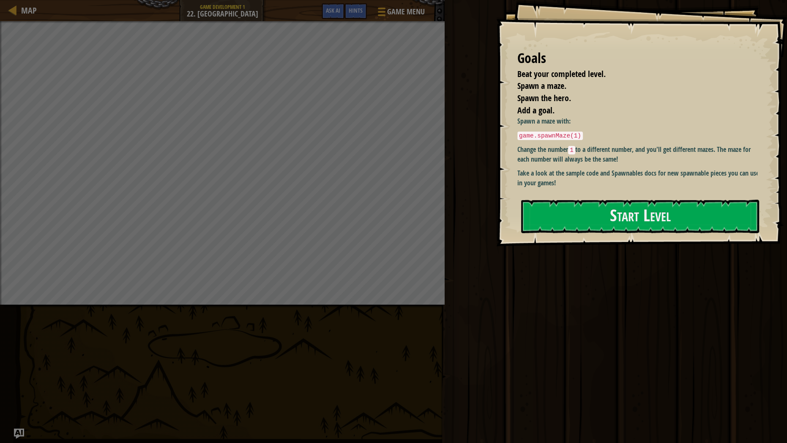
click at [595, 208] on div "Start Level" at bounding box center [640, 217] width 238 height 34
click at [591, 207] on button "Start Level" at bounding box center [640, 216] width 238 height 33
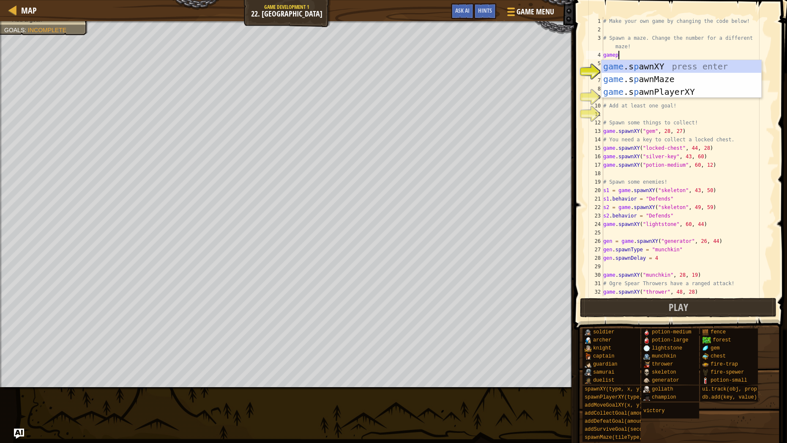
scroll to position [4, 1]
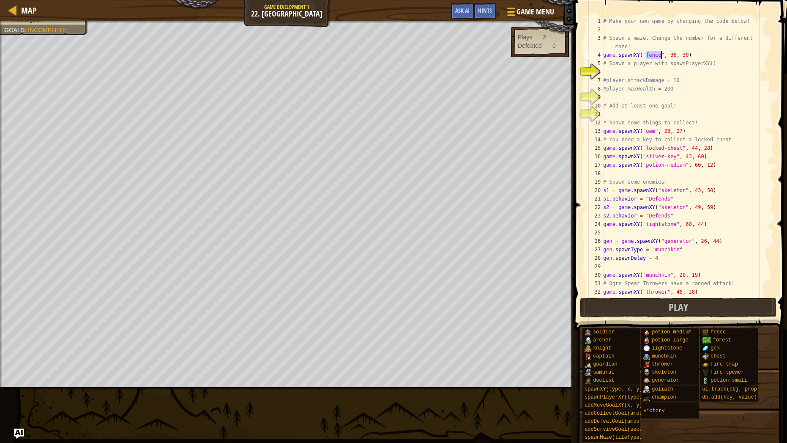
click at [675, 53] on div "# Make your own game by changing the code below! # Spawn a maze. Change the num…" at bounding box center [685, 165] width 167 height 296
click at [687, 55] on div "# Make your own game by changing the code below! # Spawn a maze. Change the num…" at bounding box center [685, 165] width 167 height 296
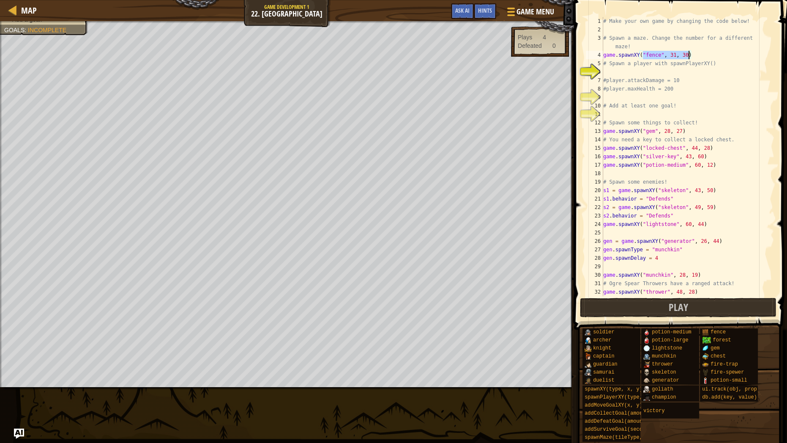
click at [687, 55] on div "# Make your own game by changing the code below! # Spawn a maze. Change the num…" at bounding box center [685, 165] width 167 height 296
click at [686, 55] on div "# Make your own game by changing the code below! # Spawn a maze. Change the num…" at bounding box center [685, 165] width 167 height 296
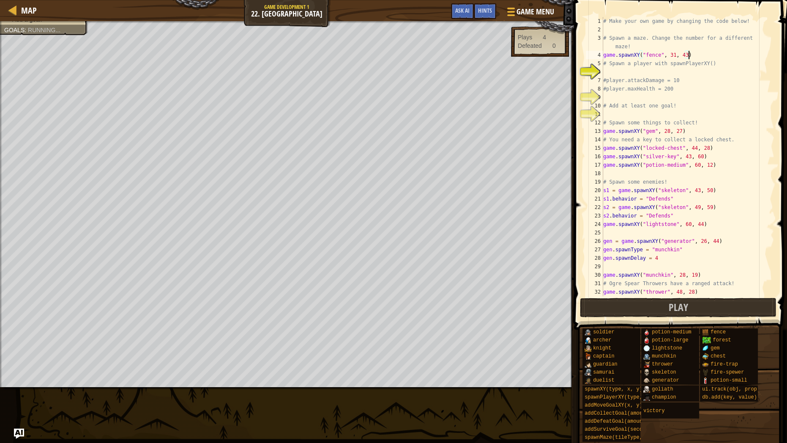
scroll to position [4, 7]
click at [676, 55] on div "# Make your own game by changing the code below! # Spawn a maze. Change the num…" at bounding box center [685, 165] width 167 height 296
click at [642, 77] on div "# Make your own game by changing the code below! # Spawn a maze. Change the num…" at bounding box center [685, 165] width 167 height 296
type textarea "#player.attackDamage = 10"
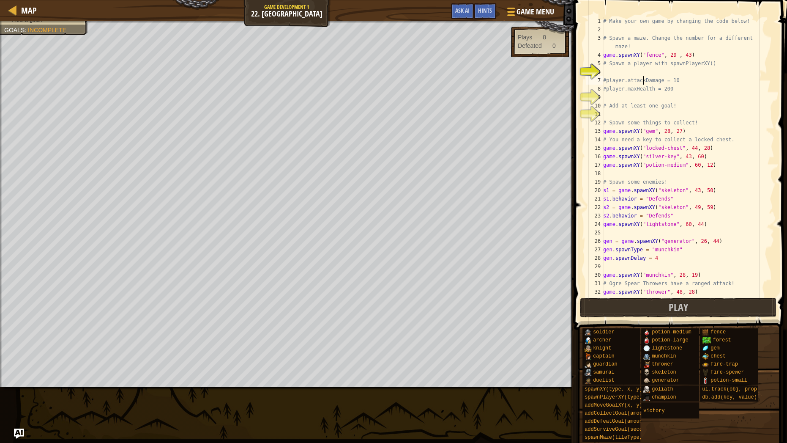
click at [614, 75] on div "# Make your own game by changing the code below! # Spawn a maze. Change the num…" at bounding box center [685, 165] width 167 height 296
click at [618, 71] on div "# Make your own game by changing the code below! # Spawn a maze. Change the num…" at bounding box center [685, 165] width 167 height 296
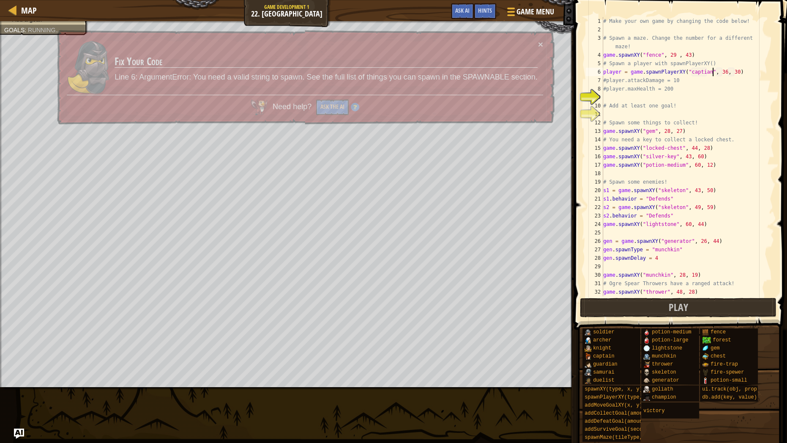
scroll to position [4, 9]
type textarea "player = game.spawnPlayerXY("captain", 36, 30)"
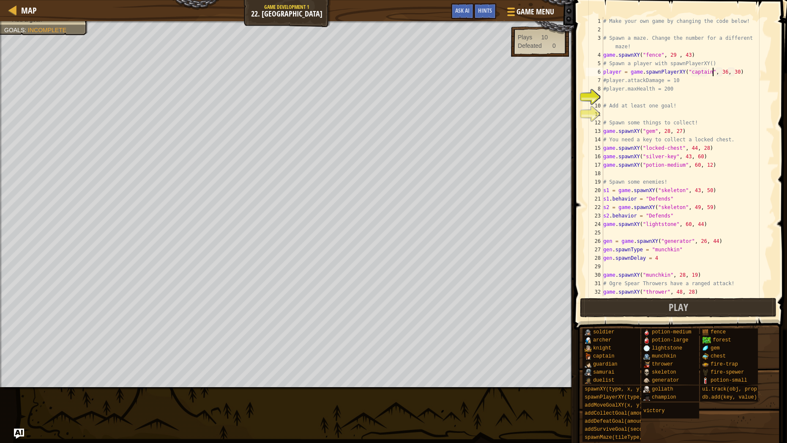
click at [625, 101] on div "# Make your own game by changing the code below! # Spawn a maze. Change the num…" at bounding box center [685, 165] width 167 height 296
type textarea "player = maxHealth = 200"
click at [637, 118] on div "# Make your own game by changing the code below! # Spawn a maze. Change the num…" at bounding box center [685, 165] width 167 height 296
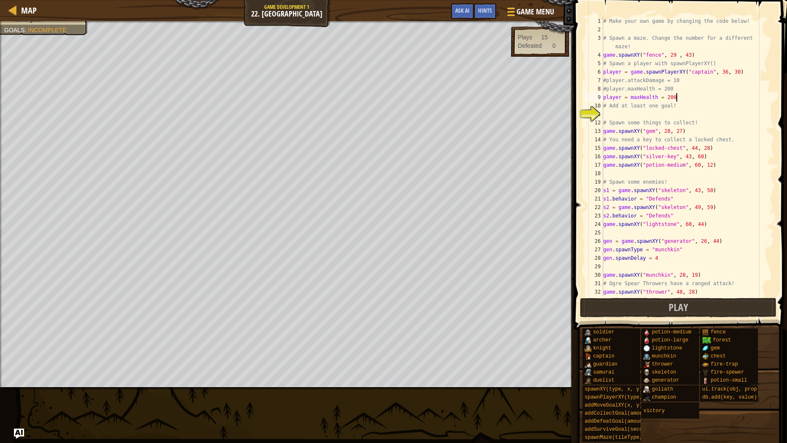
scroll to position [4, 0]
type textarea "a"
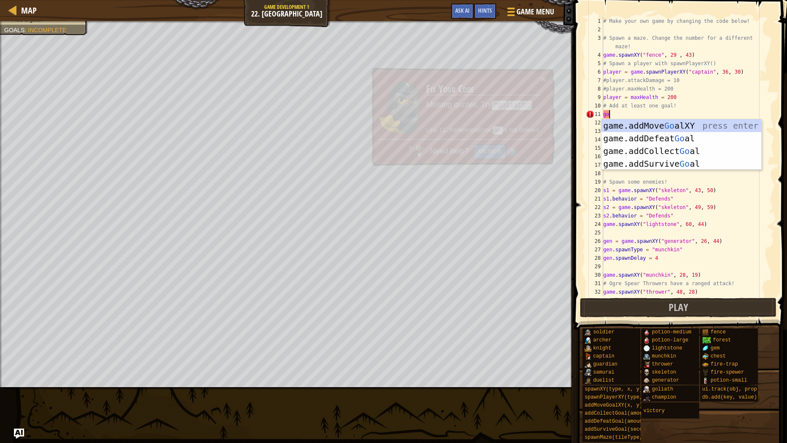
scroll to position [4, 0]
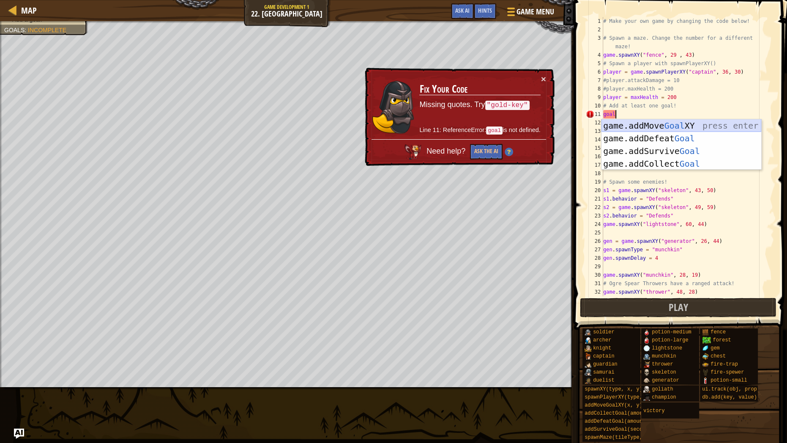
click at [661, 124] on div "game.addMove Goal XY press enter game.addDefeat Goal press enter game.addSurviv…" at bounding box center [682, 157] width 160 height 76
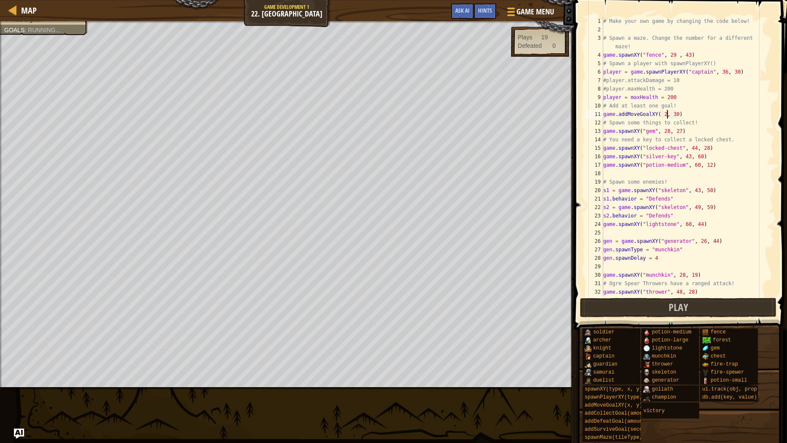
scroll to position [4, 5]
click at [610, 303] on button "Play" at bounding box center [678, 307] width 197 height 19
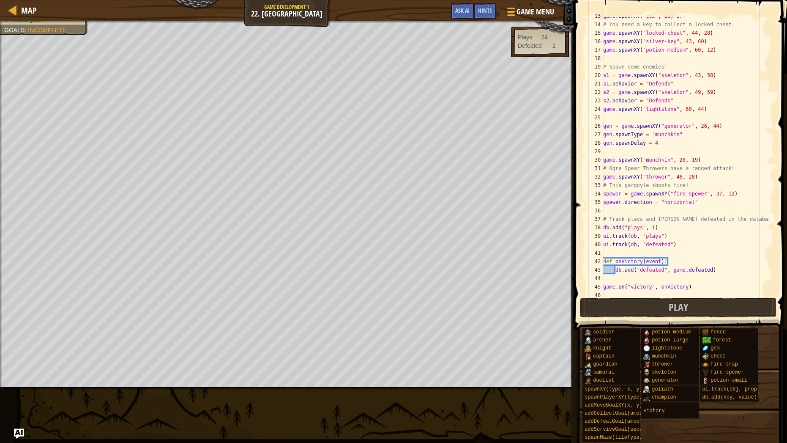
scroll to position [118, 0]
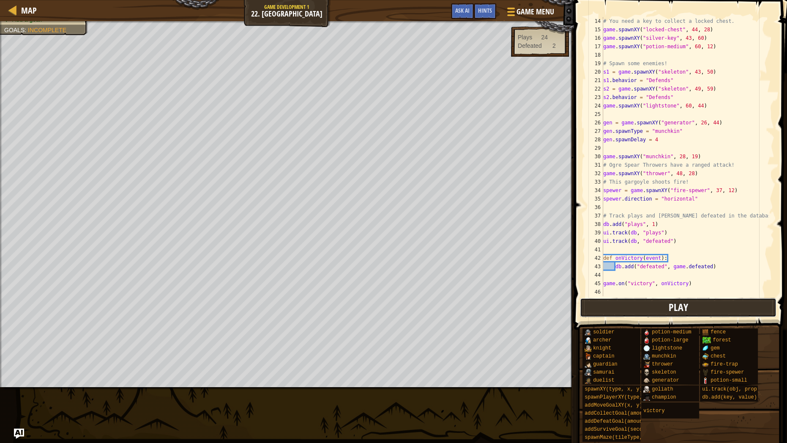
click at [668, 311] on button "Play" at bounding box center [678, 307] width 197 height 19
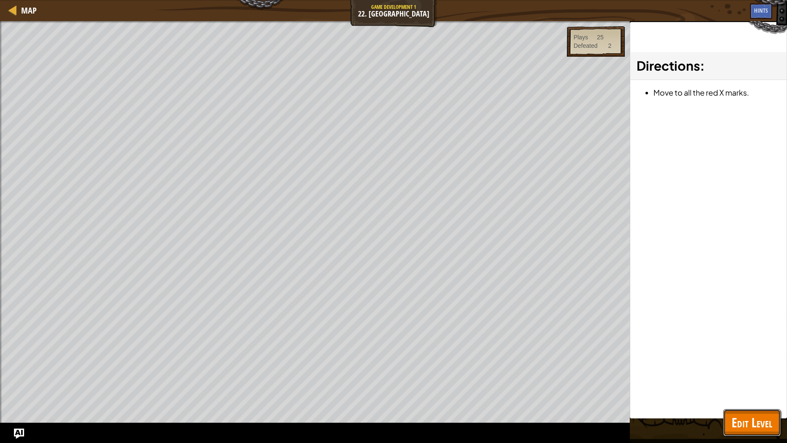
click at [752, 353] on span "Edit Level" at bounding box center [752, 421] width 41 height 17
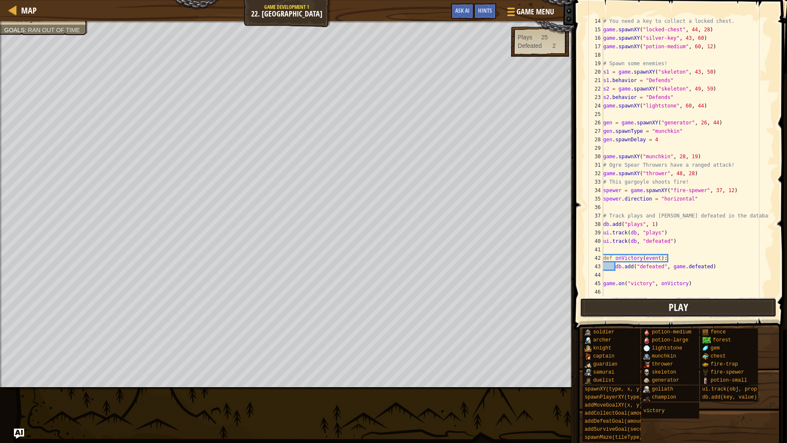
click at [664, 300] on button "Play" at bounding box center [678, 307] width 197 height 19
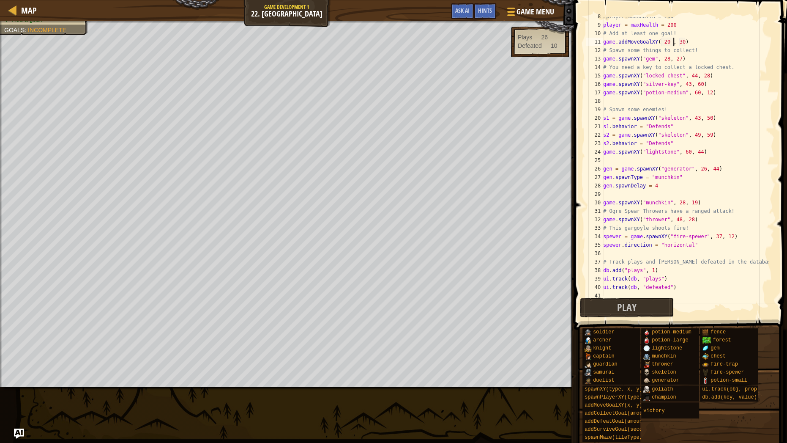
scroll to position [0, 0]
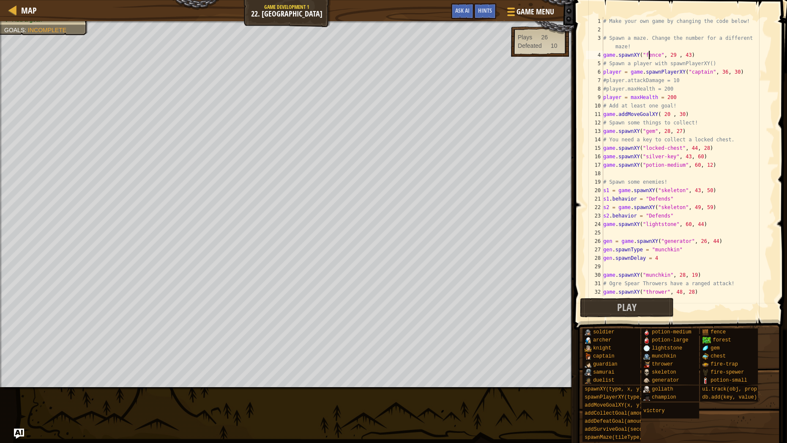
click at [648, 56] on div "# Make your own game by changing the code below! # Spawn a maze. Change the num…" at bounding box center [685, 165] width 167 height 296
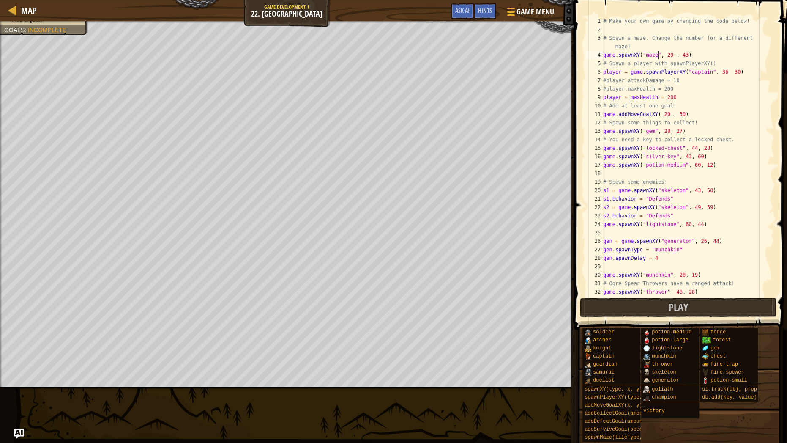
scroll to position [4, 4]
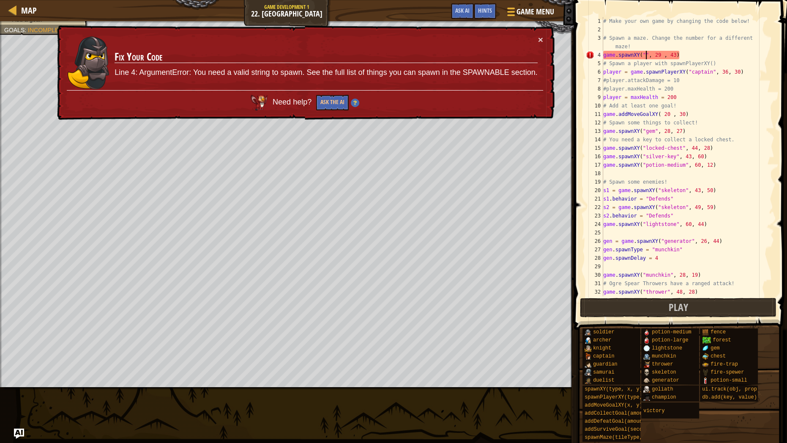
click at [634, 56] on div "# Make your own game by changing the code below! # Spawn a maze. Change the num…" at bounding box center [685, 165] width 167 height 296
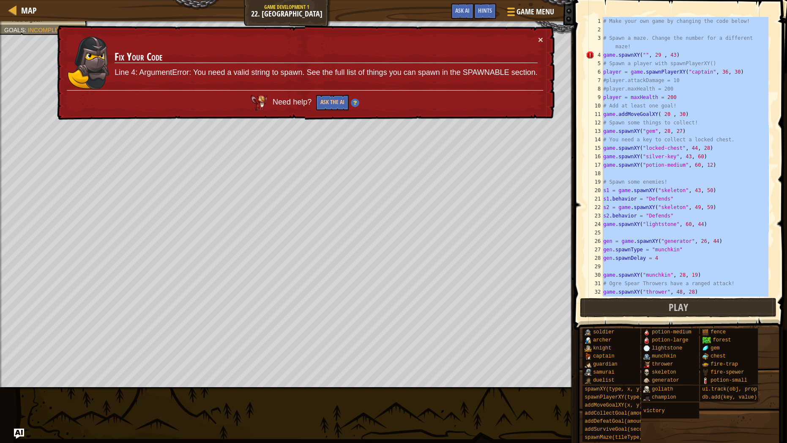
click at [634, 56] on div "# Make your own game by changing the code below! # Spawn a maze. Change the num…" at bounding box center [685, 165] width 167 height 296
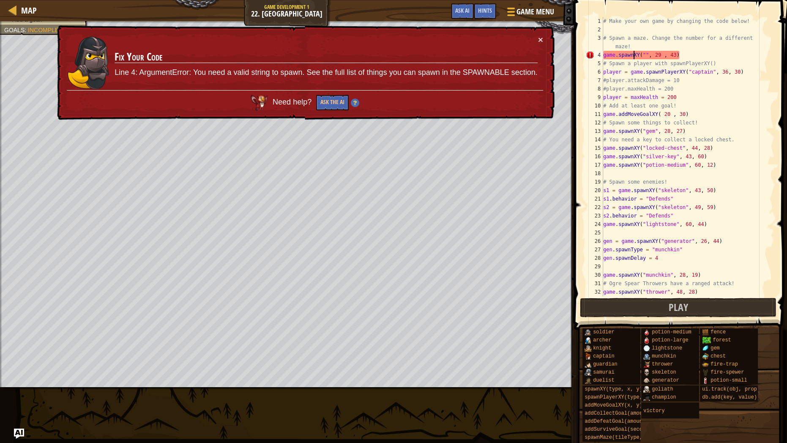
click at [634, 56] on div "# Make your own game by changing the code below! # Spawn a maze. Change the num…" at bounding box center [685, 165] width 167 height 296
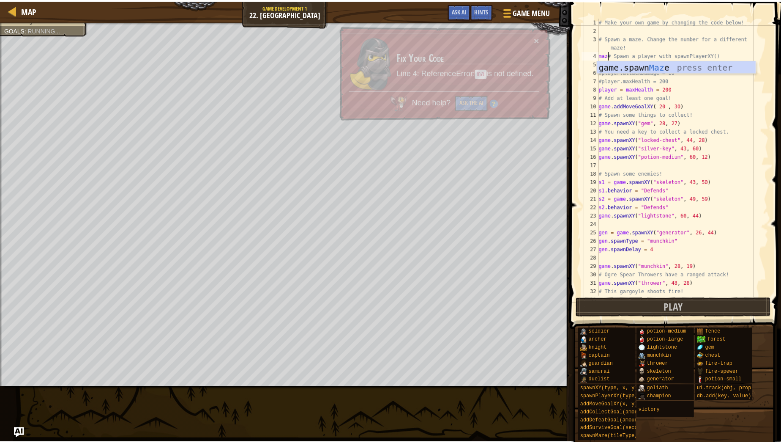
scroll to position [4, 0]
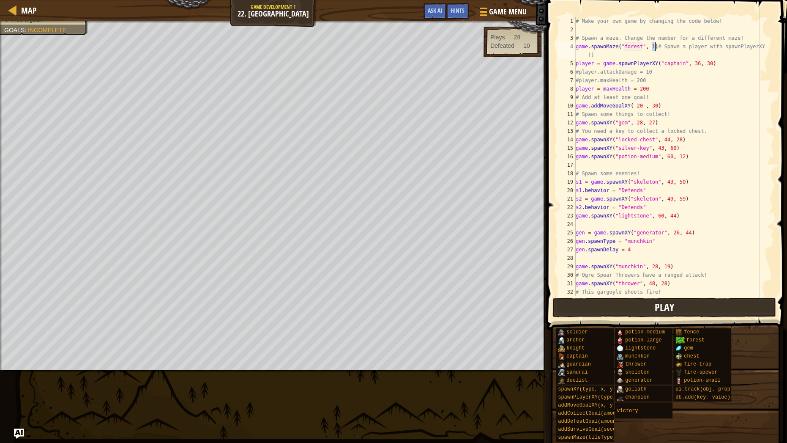
type textarea "game.spawnMaze("forest", 1)# Spawn a player with spawnPlayerXY()"
click at [718, 305] on button "Play" at bounding box center [664, 307] width 224 height 19
click at [708, 303] on span "Done" at bounding box center [718, 307] width 22 height 14
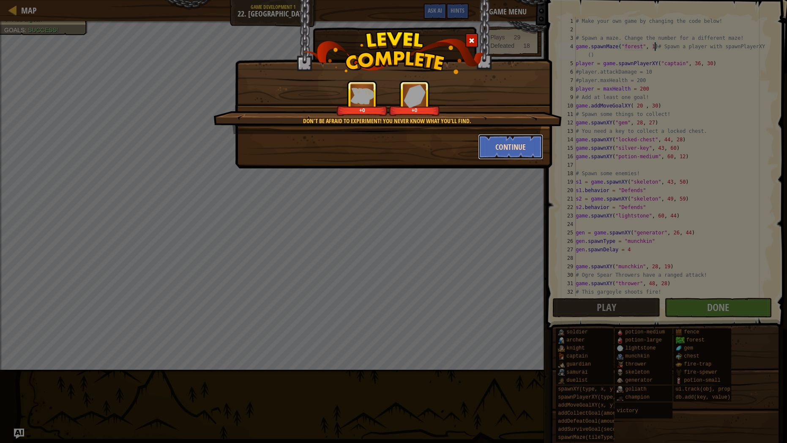
click at [491, 140] on button "Continue" at bounding box center [511, 146] width 66 height 25
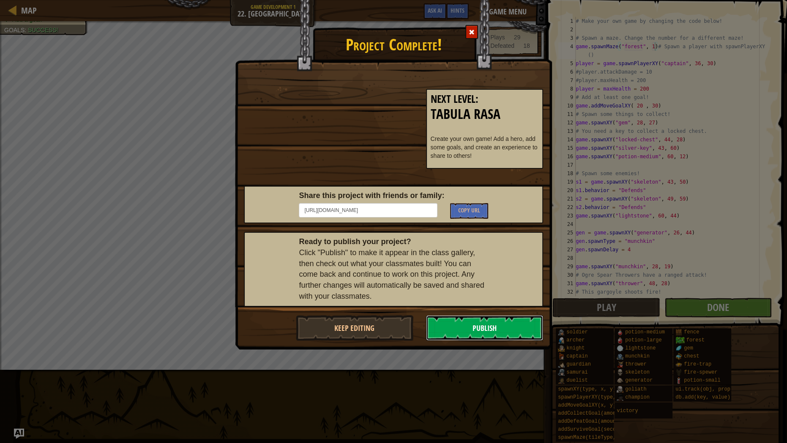
click at [458, 324] on button "Publish" at bounding box center [485, 327] width 118 height 25
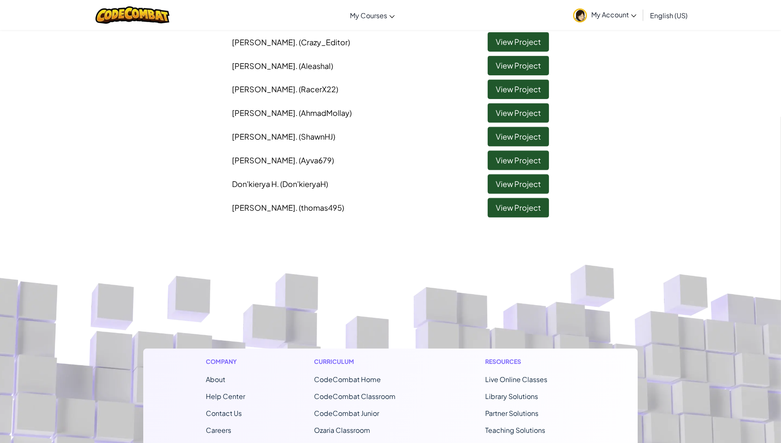
scroll to position [416, 0]
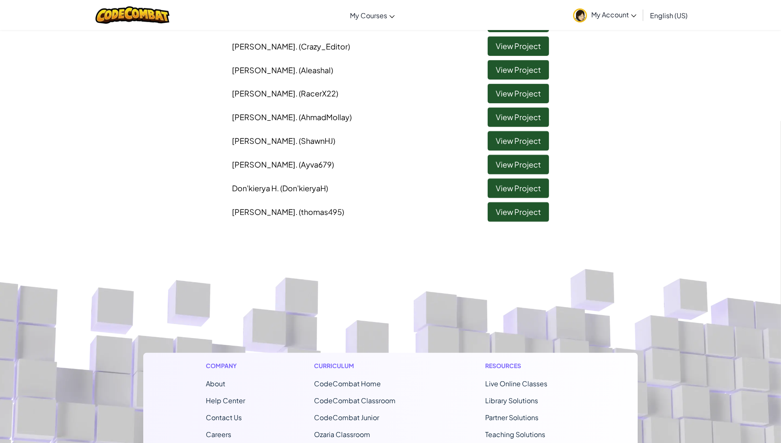
drag, startPoint x: 499, startPoint y: 224, endPoint x: 509, endPoint y: 217, distance: 11.6
click at [513, 213] on link "View Project" at bounding box center [518, 211] width 61 height 19
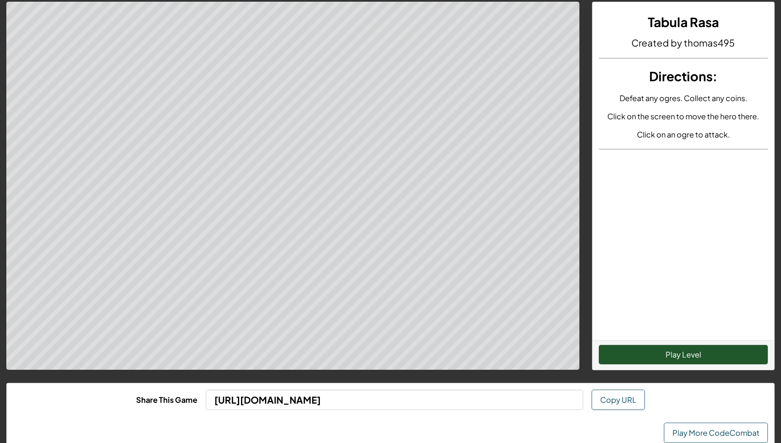
scroll to position [13, 0]
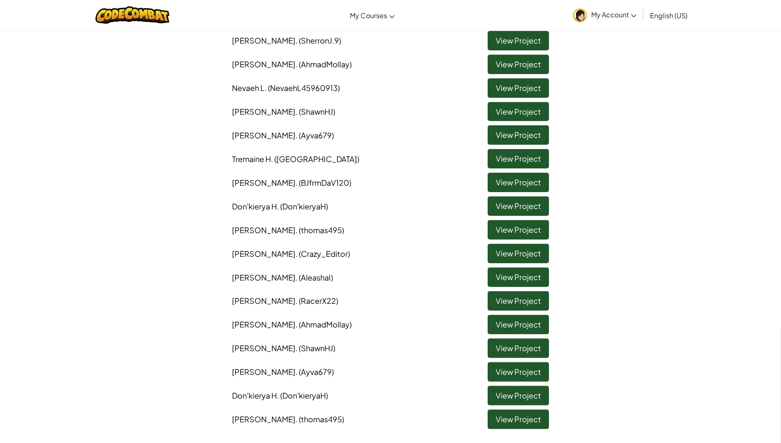
scroll to position [210, 0]
click at [263, 173] on li "[PERSON_NAME] (BJfrmDaV120) View Project" at bounding box center [391, 180] width 330 height 24
click at [248, 183] on span "[PERSON_NAME] (BJfrmDaV120)" at bounding box center [291, 182] width 119 height 10
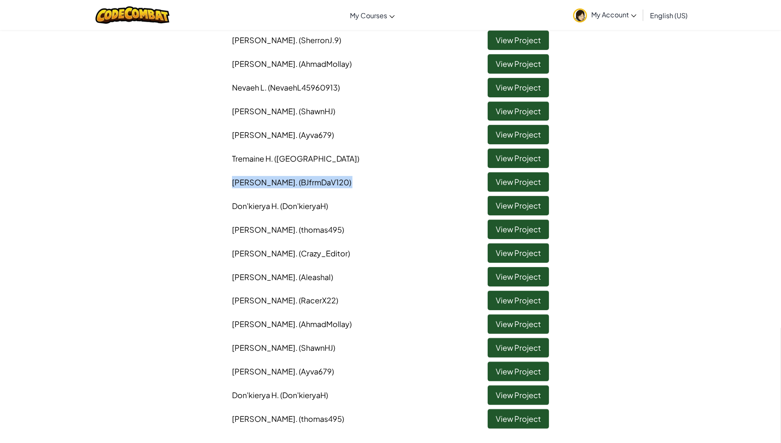
click at [248, 183] on span "[PERSON_NAME] (BJfrmDaV120)" at bounding box center [291, 182] width 119 height 10
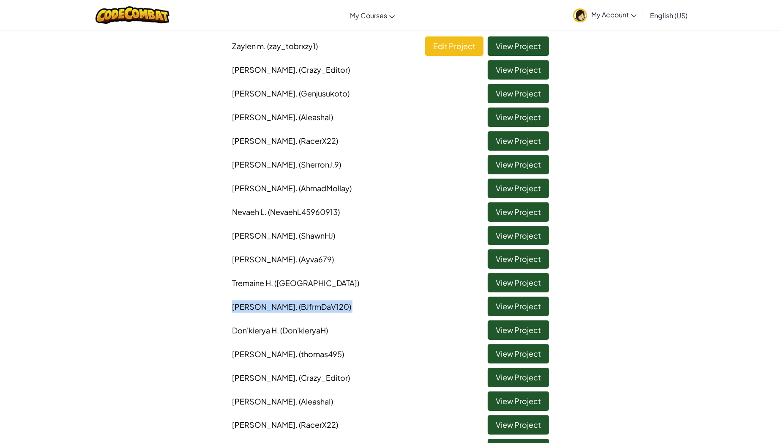
scroll to position [85, 0]
click at [386, 27] on div "Toggle navigation My Courses CodeCombat Classroom Ozaria Classroom AI League Es…" at bounding box center [390, 15] width 785 height 30
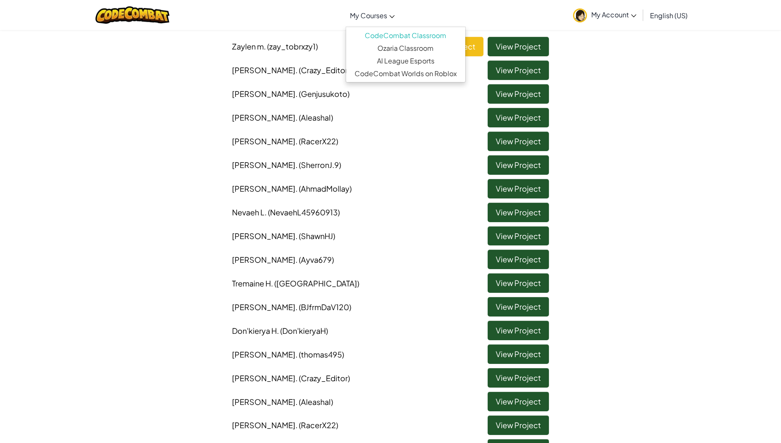
click at [387, 24] on link "My Courses" at bounding box center [372, 15] width 53 height 23
click at [180, 128] on div "Zaylen m . (zay_tobrxzy1) Edit Project View Project [PERSON_NAME] (Crazy_Editor…" at bounding box center [390, 293] width 495 height 520
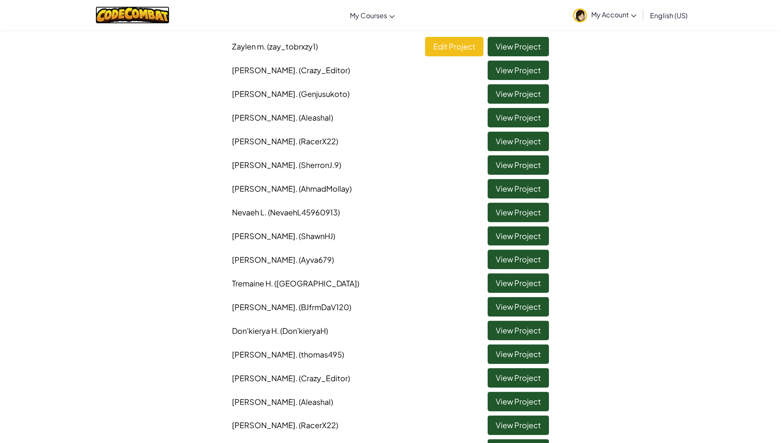
click at [128, 14] on img at bounding box center [133, 14] width 74 height 17
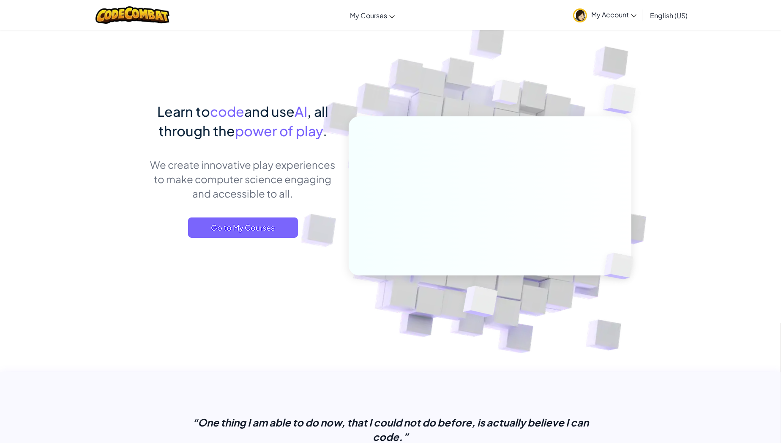
click at [167, 132] on span ", all through the" at bounding box center [244, 121] width 170 height 36
click at [358, 26] on li "My Courses CodeCombat Classroom Ozaria Classroom AI League Esports CodeCombat W…" at bounding box center [372, 15] width 53 height 23
click at [471, 109] on img at bounding box center [485, 186] width 470 height 470
click at [273, 248] on div "Learn to code and use AI , all through the power of play . We create innovative…" at bounding box center [243, 177] width 186 height 153
click at [276, 229] on span "Go to My Courses" at bounding box center [243, 227] width 110 height 20
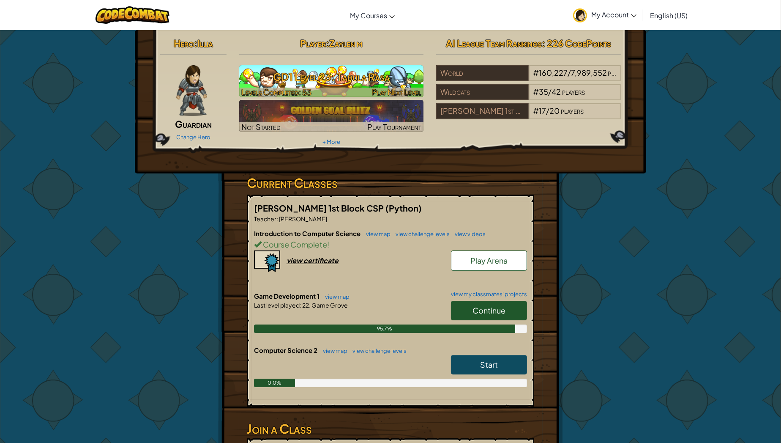
scroll to position [1, 0]
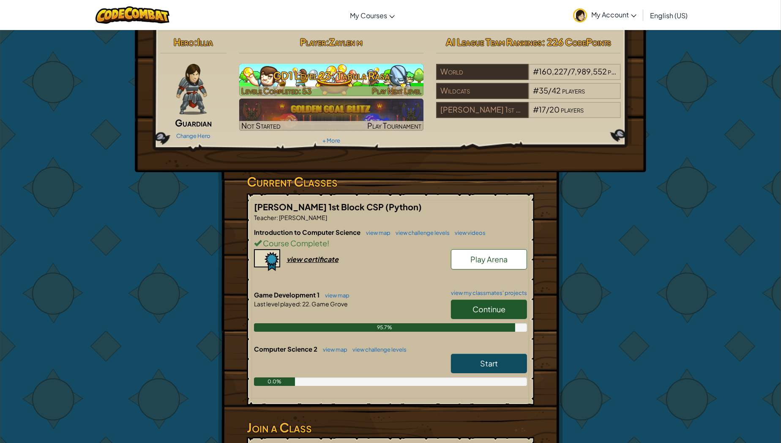
click at [376, 76] on h3 "GD1 Level 23: Tabula Rasa" at bounding box center [331, 75] width 185 height 19
